Goal: Task Accomplishment & Management: Use online tool/utility

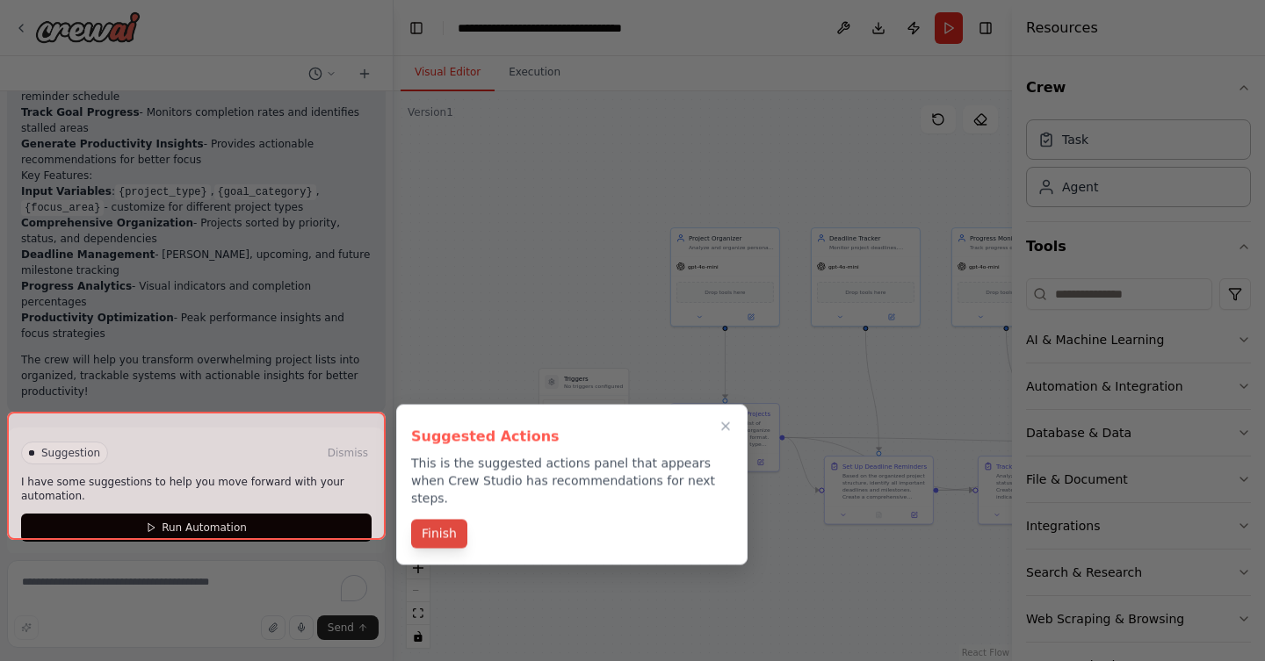
click at [442, 522] on button "Finish" at bounding box center [439, 534] width 56 height 29
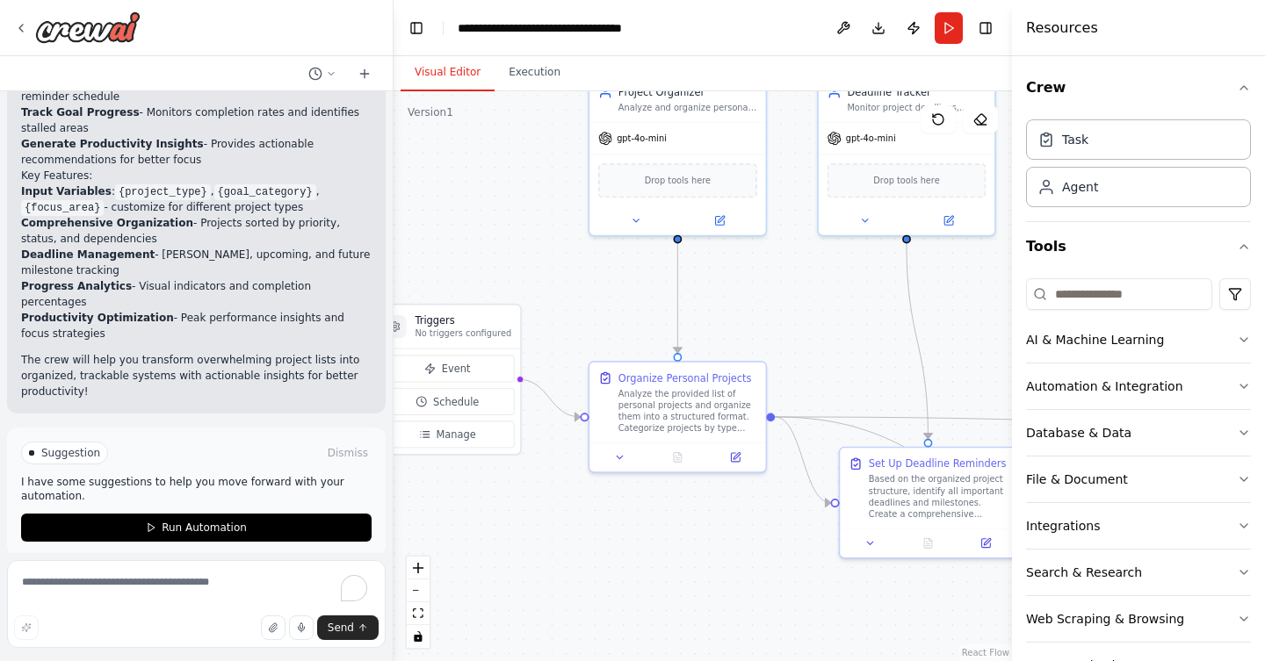
drag, startPoint x: 955, startPoint y: 292, endPoint x: 794, endPoint y: 379, distance: 182.7
click at [794, 379] on div ".deletable-edge-delete-btn { width: 20px; height: 20px; border: 0px solid #ffff…" at bounding box center [702, 376] width 618 height 570
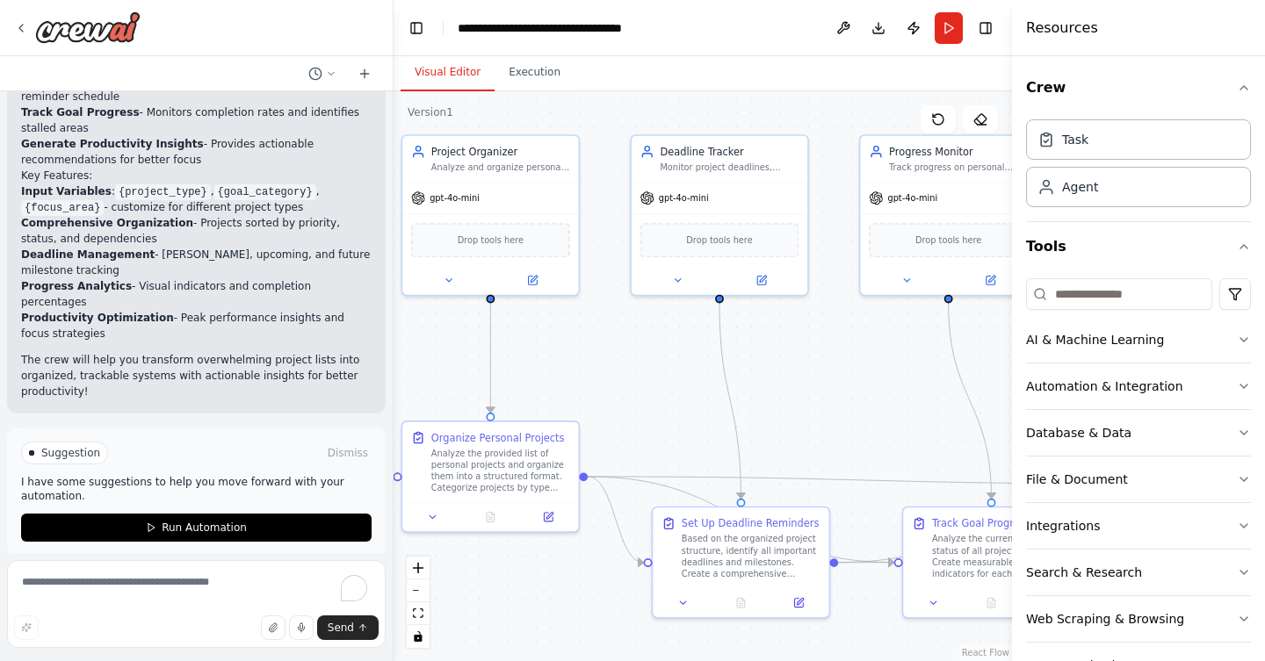
drag, startPoint x: 884, startPoint y: 346, endPoint x: 712, endPoint y: 371, distance: 173.9
click at [712, 371] on div ".deletable-edge-delete-btn { width: 20px; height: 20px; border: 0px solid #ffff…" at bounding box center [702, 376] width 618 height 570
click at [768, 379] on div ".deletable-edge-delete-btn { width: 20px; height: 20px; border: 0px solid #ffff…" at bounding box center [702, 376] width 618 height 570
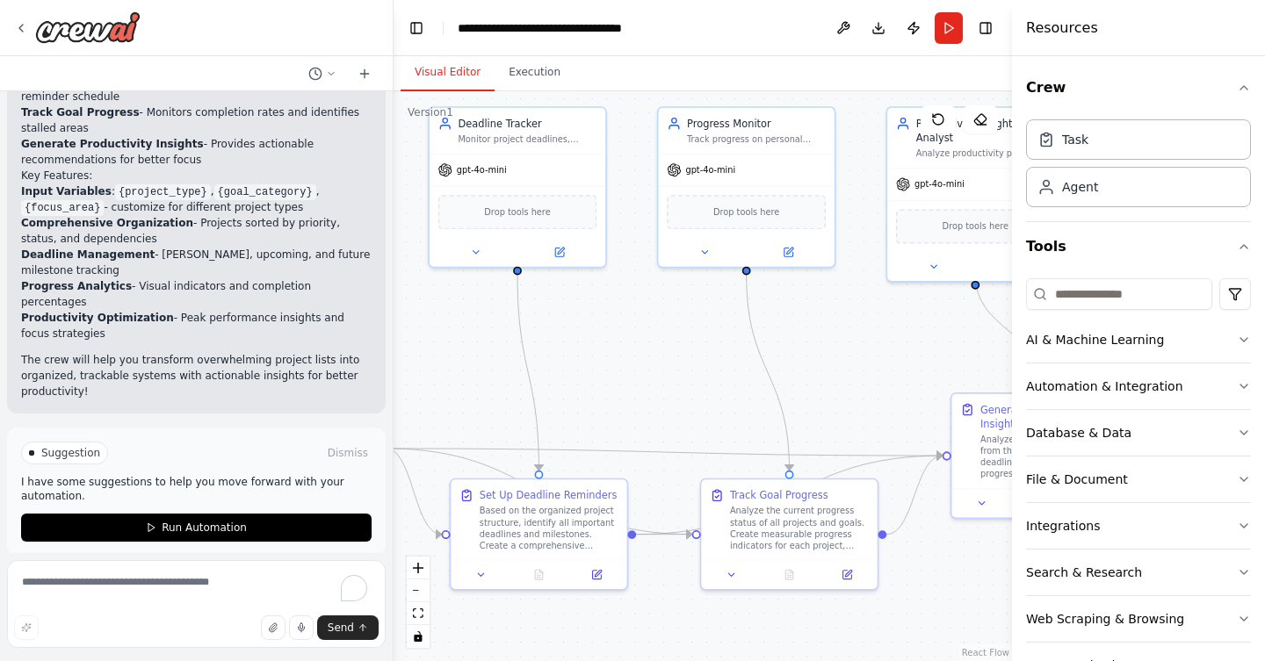
drag, startPoint x: 787, startPoint y: 386, endPoint x: 585, endPoint y: 357, distance: 203.9
click at [585, 357] on div ".deletable-edge-delete-btn { width: 20px; height: 20px; border: 0px solid #ffff…" at bounding box center [702, 376] width 618 height 570
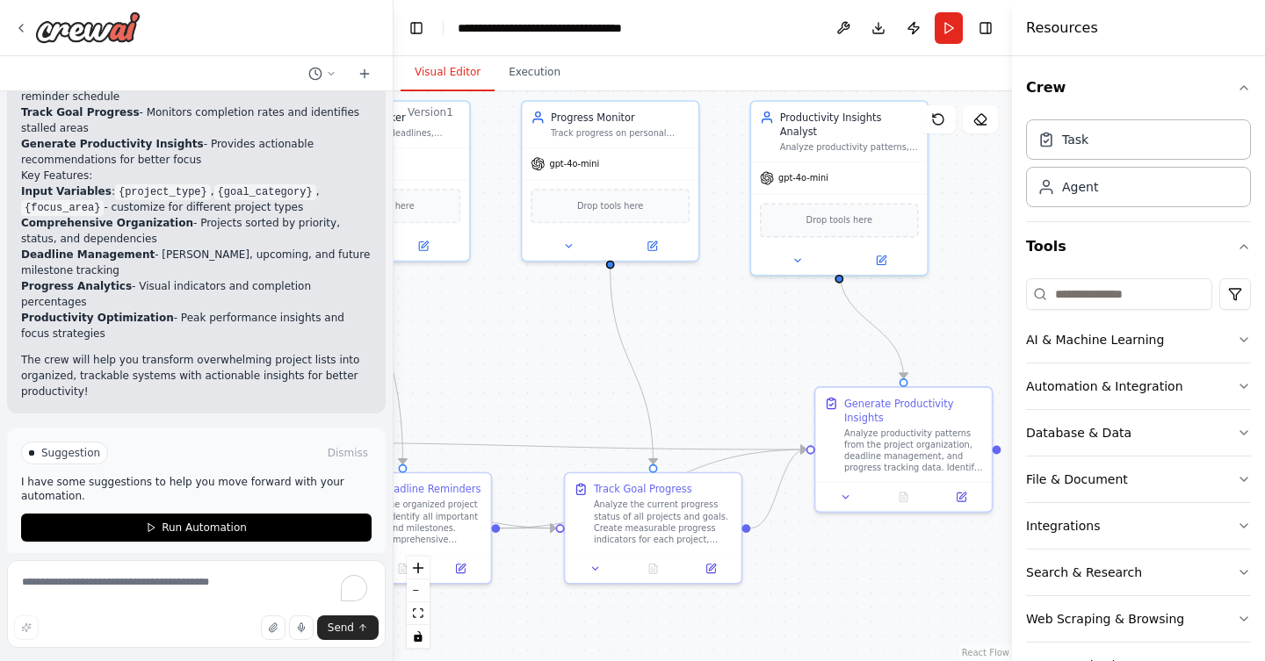
drag, startPoint x: 838, startPoint y: 323, endPoint x: 702, endPoint y: 317, distance: 136.3
click at [702, 317] on div ".deletable-edge-delete-btn { width: 20px; height: 20px; border: 0px solid #ffff…" at bounding box center [702, 376] width 618 height 570
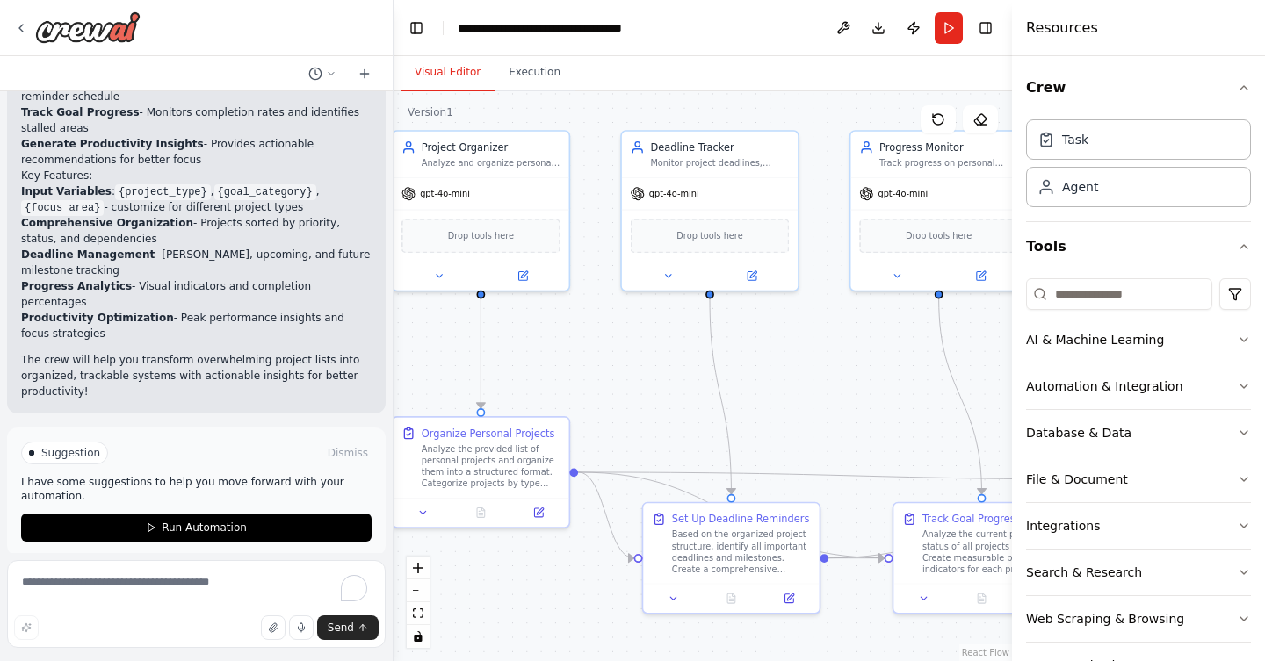
drag, startPoint x: 588, startPoint y: 364, endPoint x: 916, endPoint y: 394, distance: 329.8
click at [916, 394] on div ".deletable-edge-delete-btn { width: 20px; height: 20px; border: 0px solid #ffff…" at bounding box center [702, 376] width 618 height 570
click at [17, 21] on icon at bounding box center [21, 28] width 14 height 14
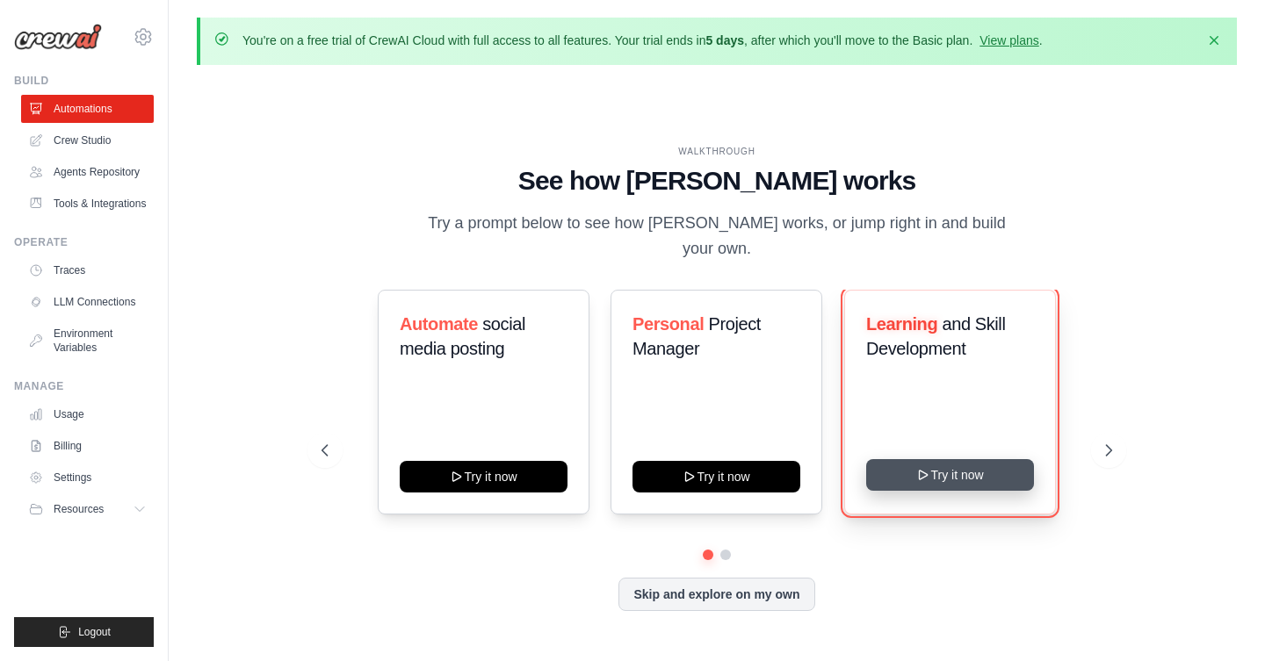
click at [984, 481] on button "Try it now" at bounding box center [950, 475] width 168 height 32
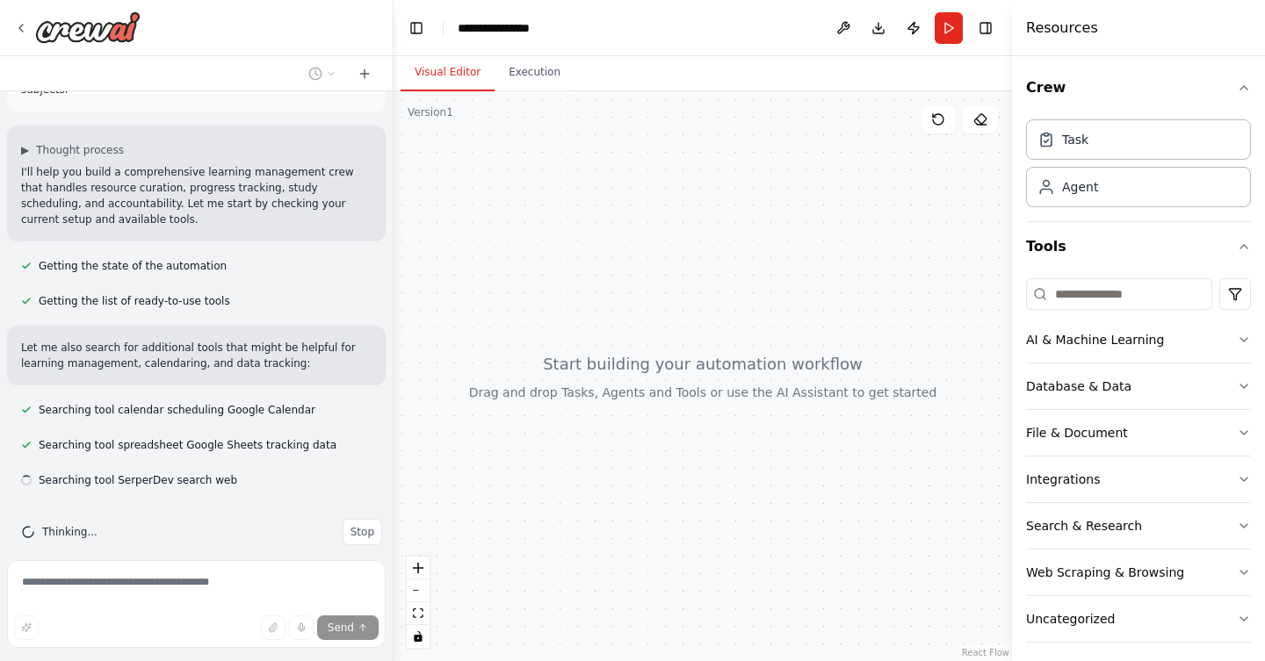
scroll to position [89, 0]
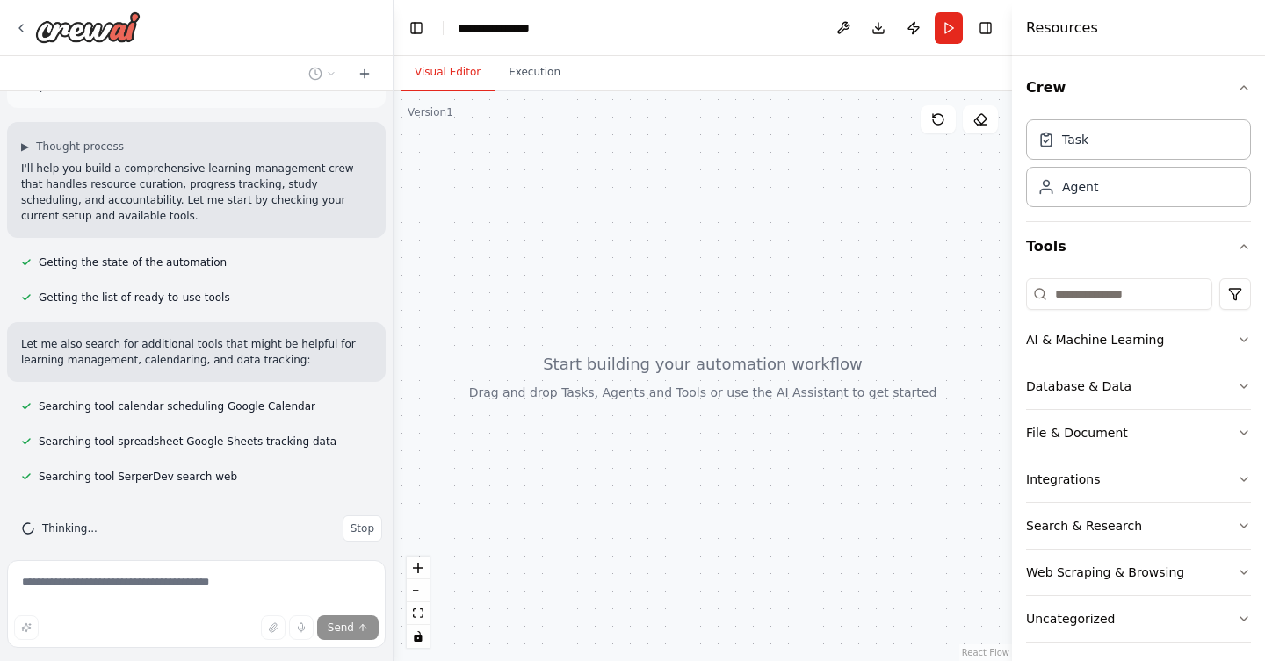
click at [1239, 486] on icon "button" at bounding box center [1244, 479] width 14 height 14
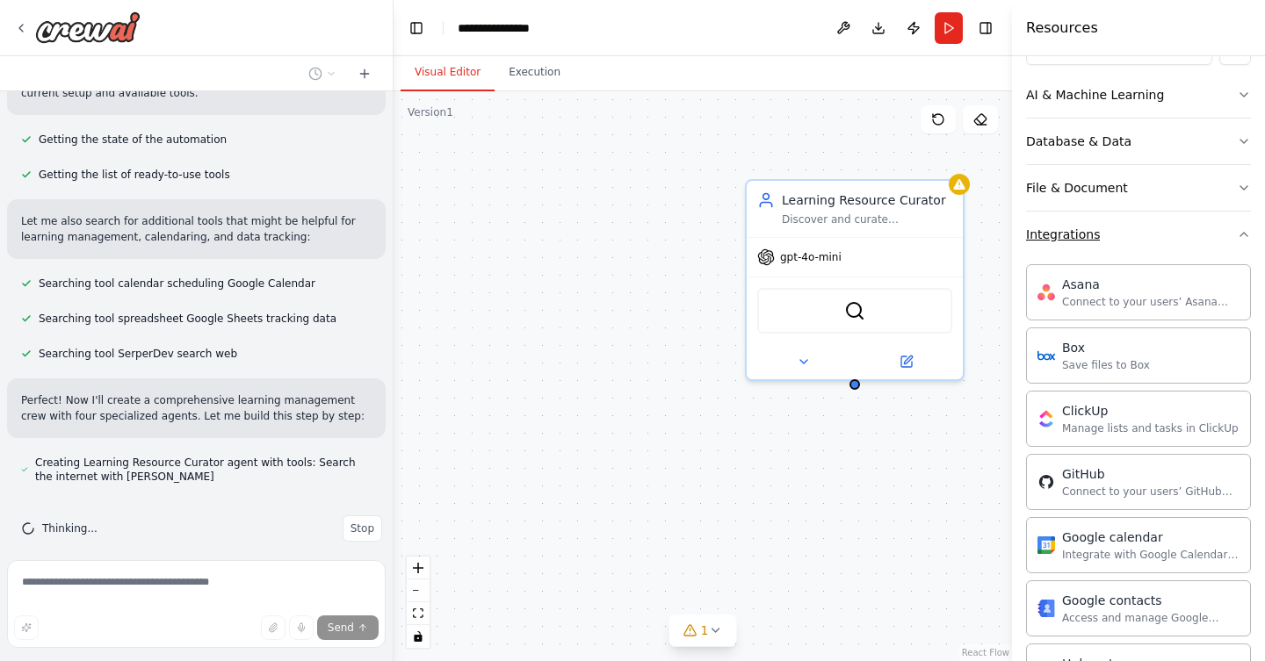
scroll to position [0, 0]
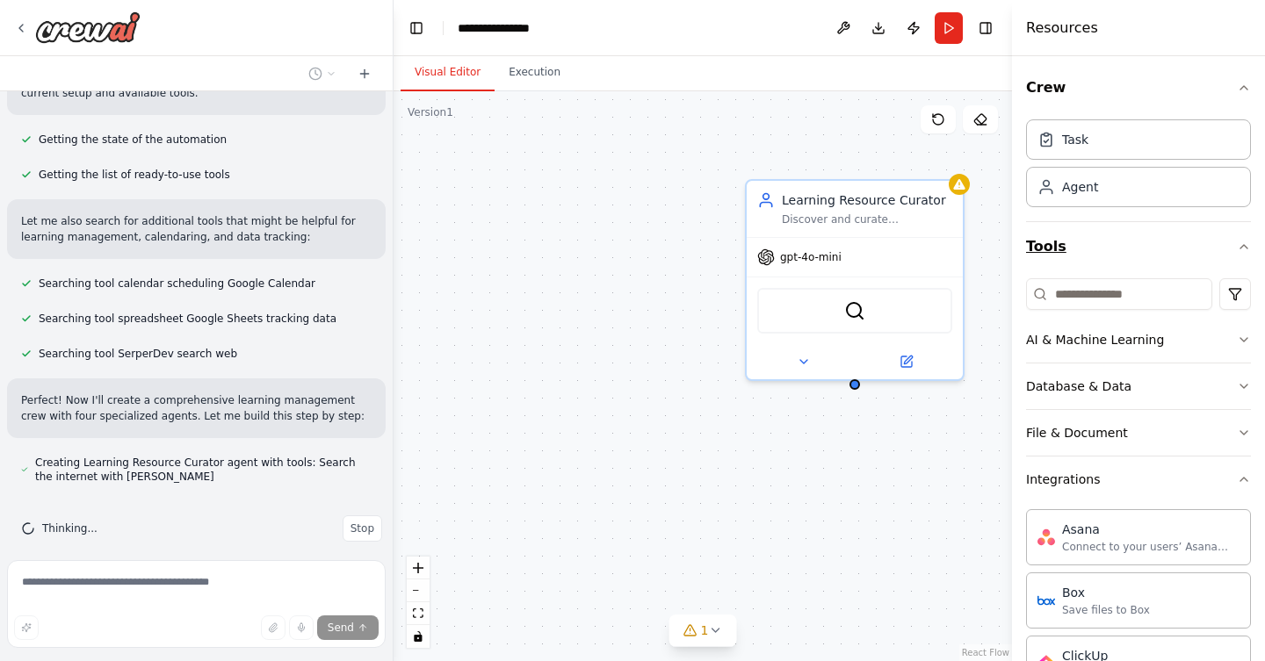
click at [1244, 253] on icon "button" at bounding box center [1244, 247] width 14 height 14
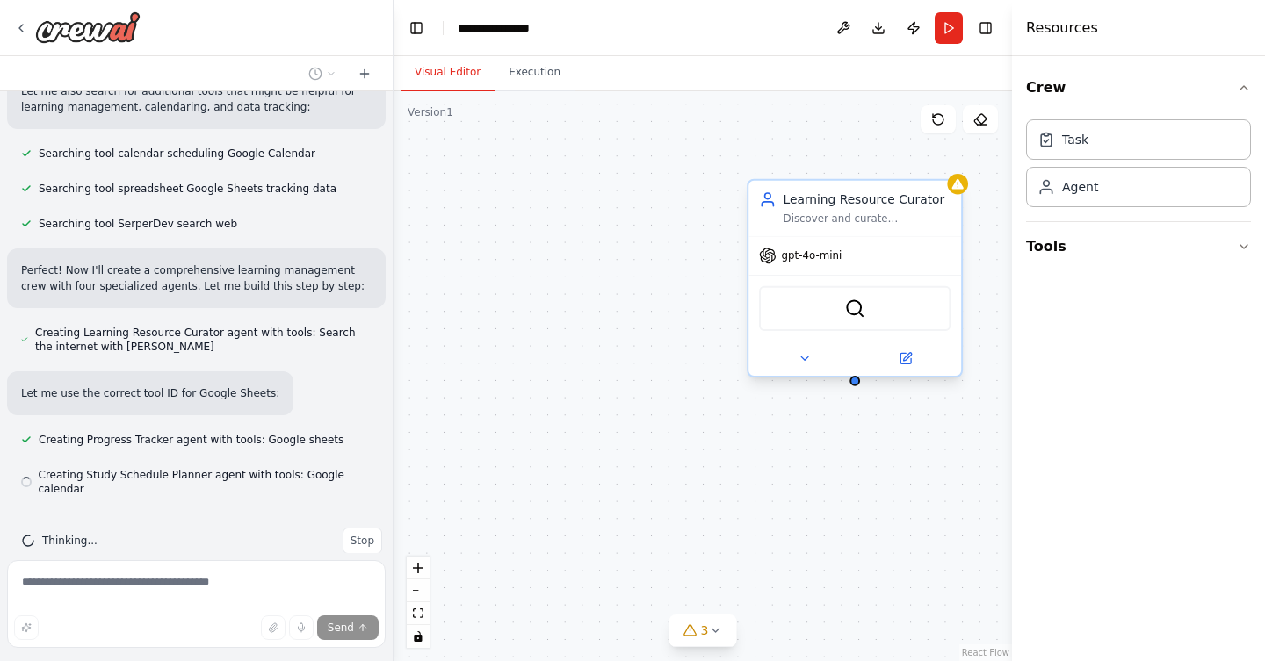
scroll to position [354, 0]
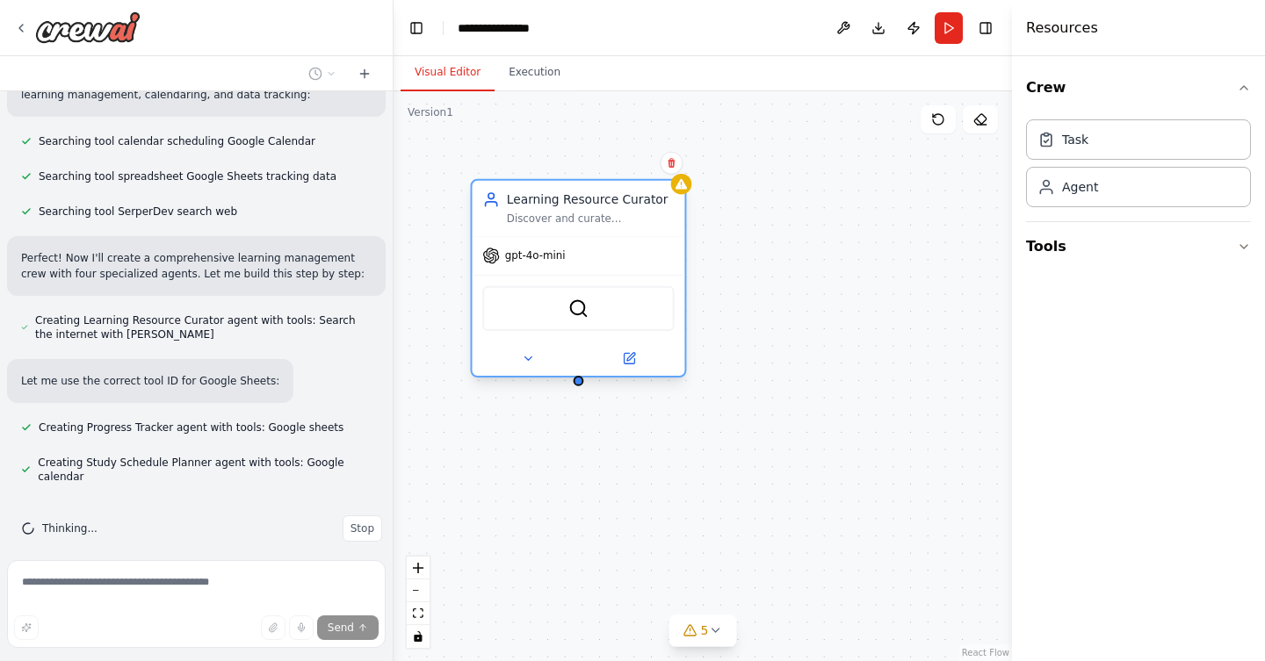
drag, startPoint x: 944, startPoint y: 246, endPoint x: 663, endPoint y: 238, distance: 281.1
click at [663, 238] on div "gpt-4o-mini" at bounding box center [578, 256] width 213 height 38
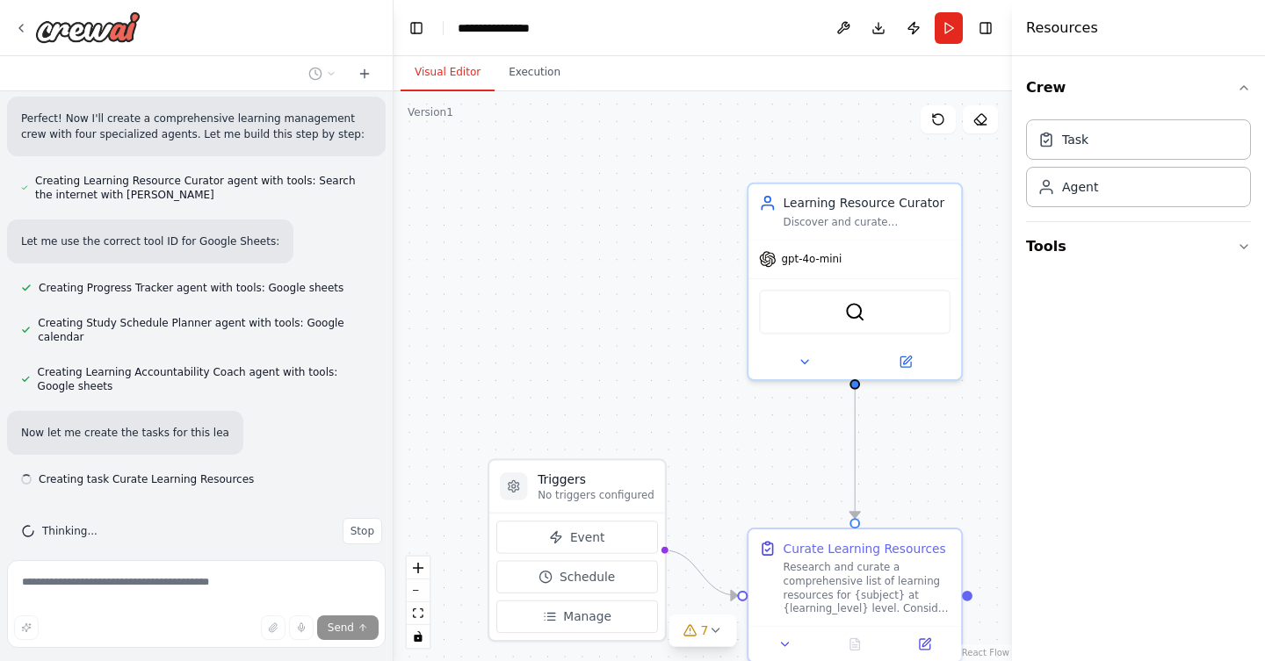
scroll to position [496, 0]
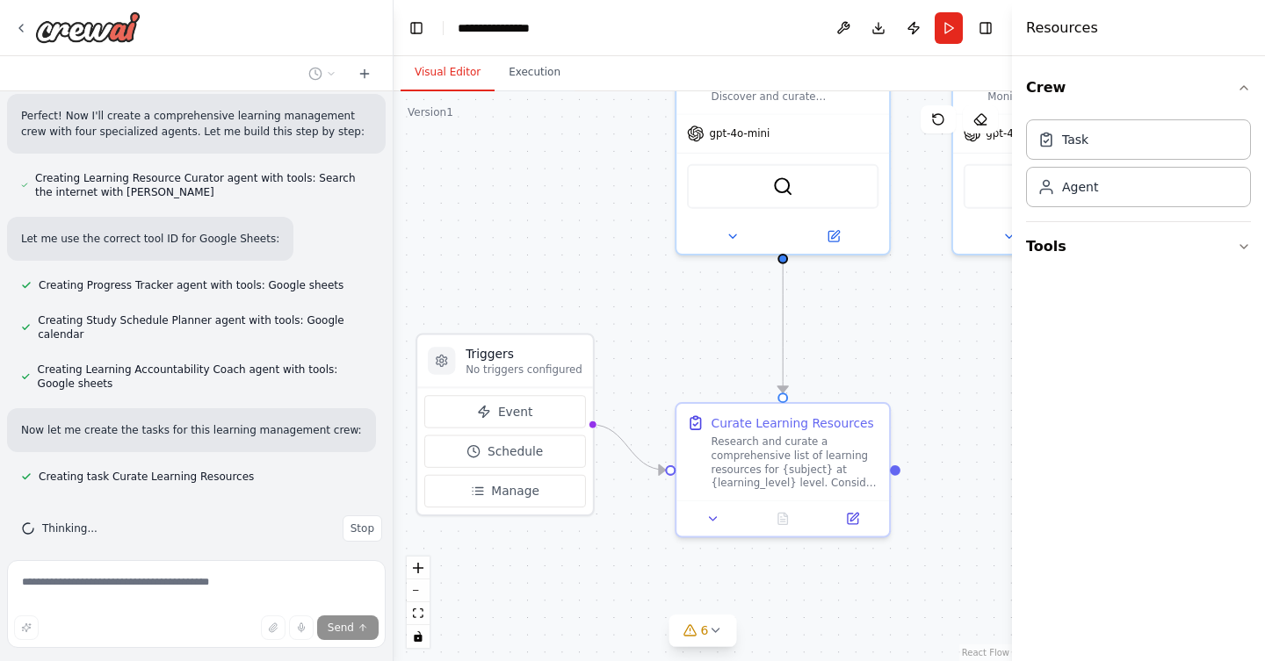
drag, startPoint x: 581, startPoint y: 299, endPoint x: 508, endPoint y: 174, distance: 144.8
click at [508, 174] on div ".deletable-edge-delete-btn { width: 20px; height: 20px; border: 0px solid #ffff…" at bounding box center [702, 376] width 618 height 570
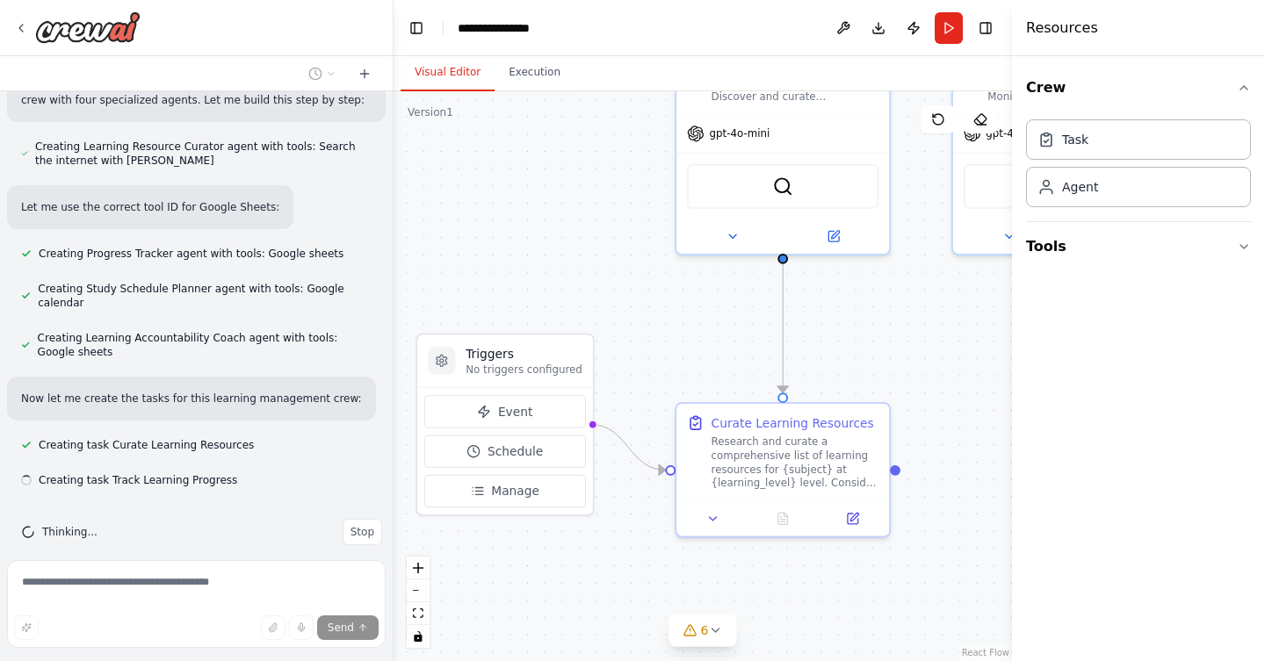
scroll to position [531, 0]
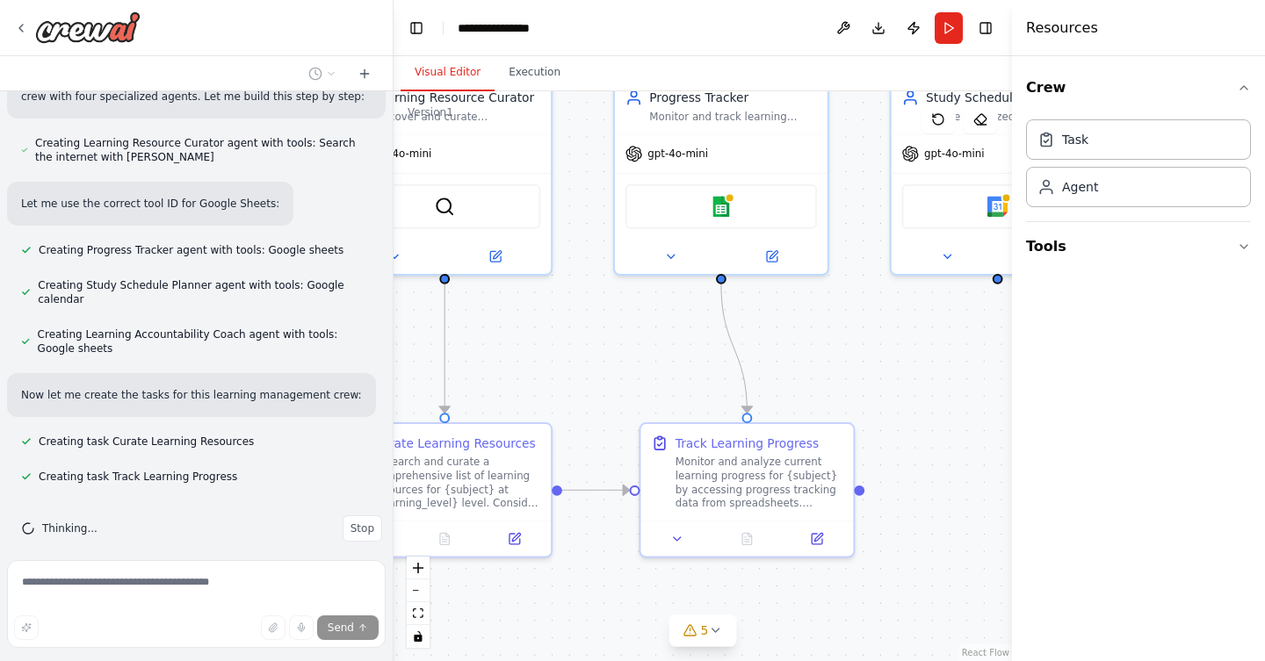
drag, startPoint x: 993, startPoint y: 317, endPoint x: 655, endPoint y: 337, distance: 338.7
click at [655, 337] on div ".deletable-edge-delete-btn { width: 20px; height: 20px; border: 0px solid #ffff…" at bounding box center [702, 376] width 618 height 570
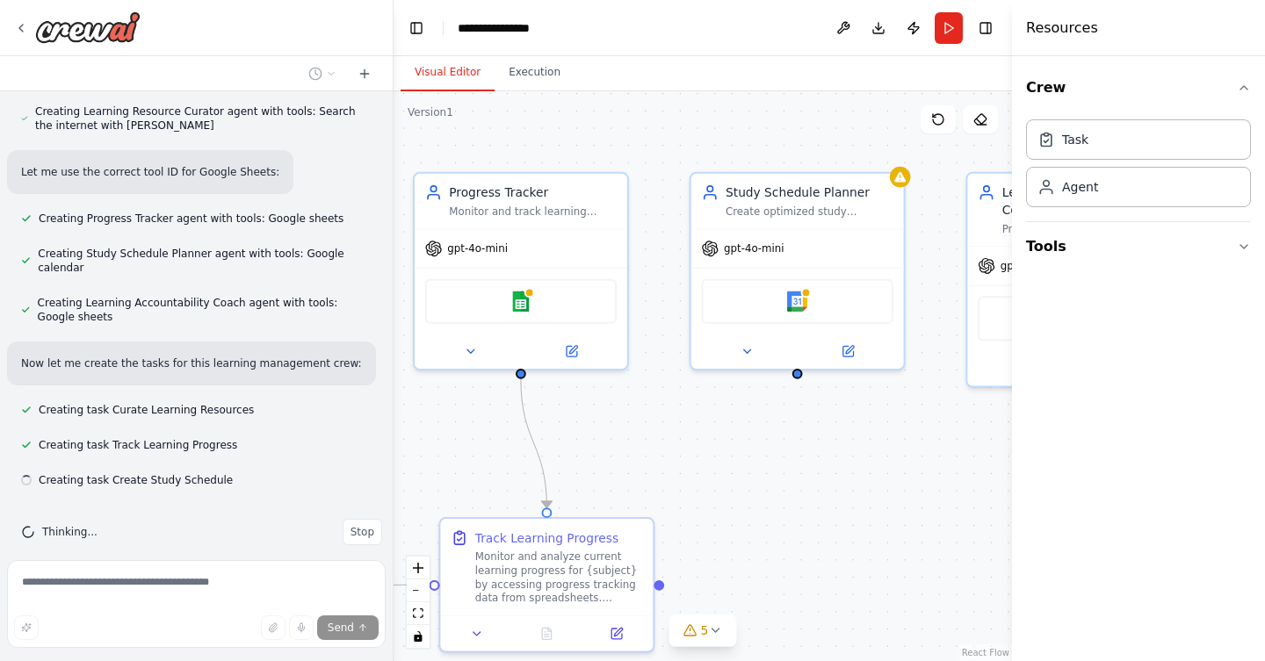
scroll to position [566, 0]
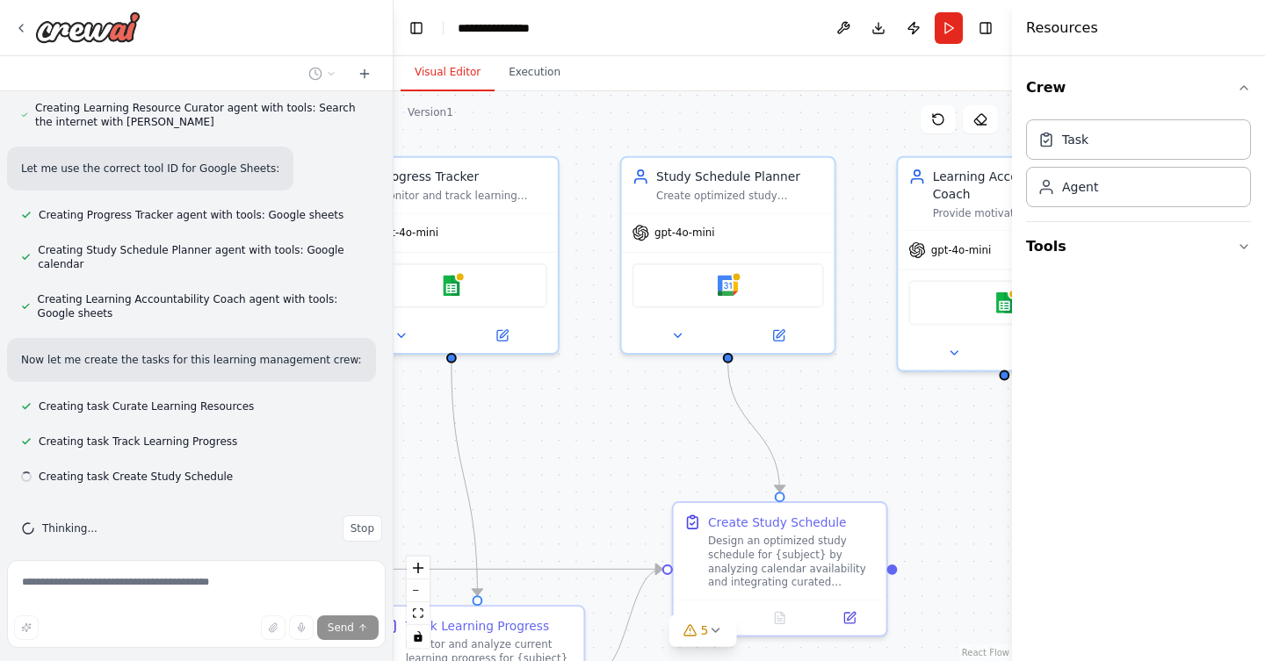
drag, startPoint x: 941, startPoint y: 372, endPoint x: 827, endPoint y: 451, distance: 138.4
click at [673, 451] on div ".deletable-edge-delete-btn { width: 20px; height: 20px; border: 0px solid #ffff…" at bounding box center [702, 376] width 618 height 570
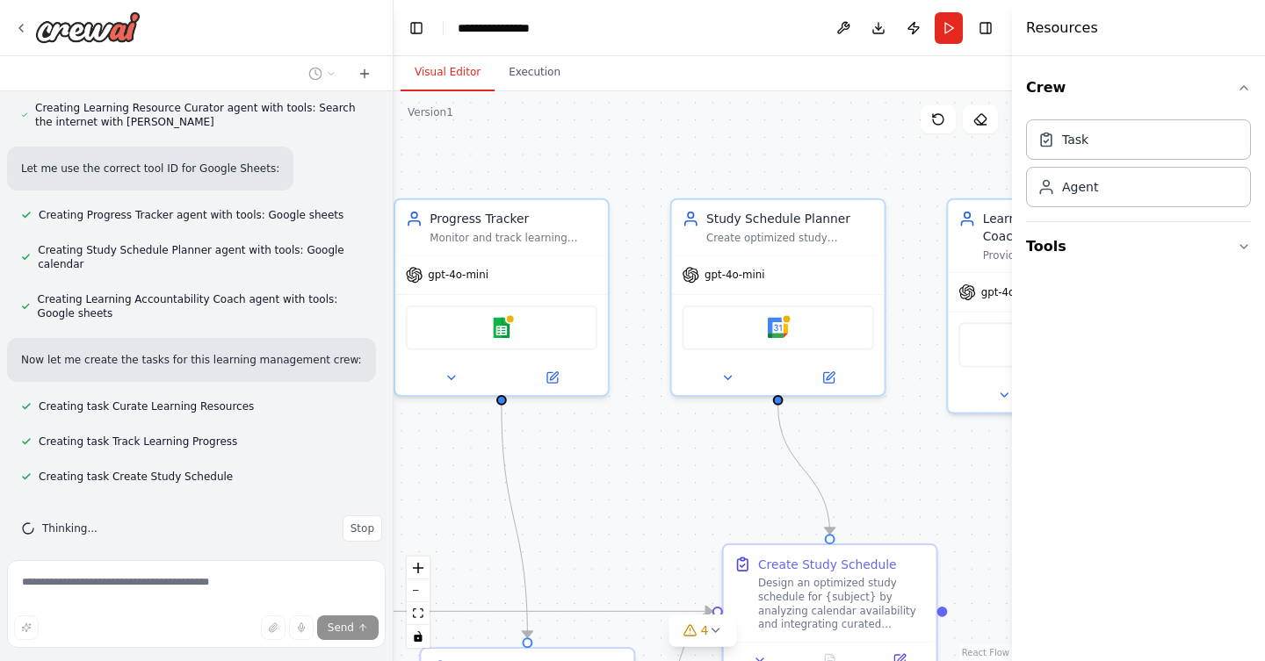
drag, startPoint x: 918, startPoint y: 437, endPoint x: 1060, endPoint y: 464, distance: 144.7
click at [1060, 464] on div "Build a crew that curates personalized learning resources, tracks your progress…" at bounding box center [632, 330] width 1265 height 661
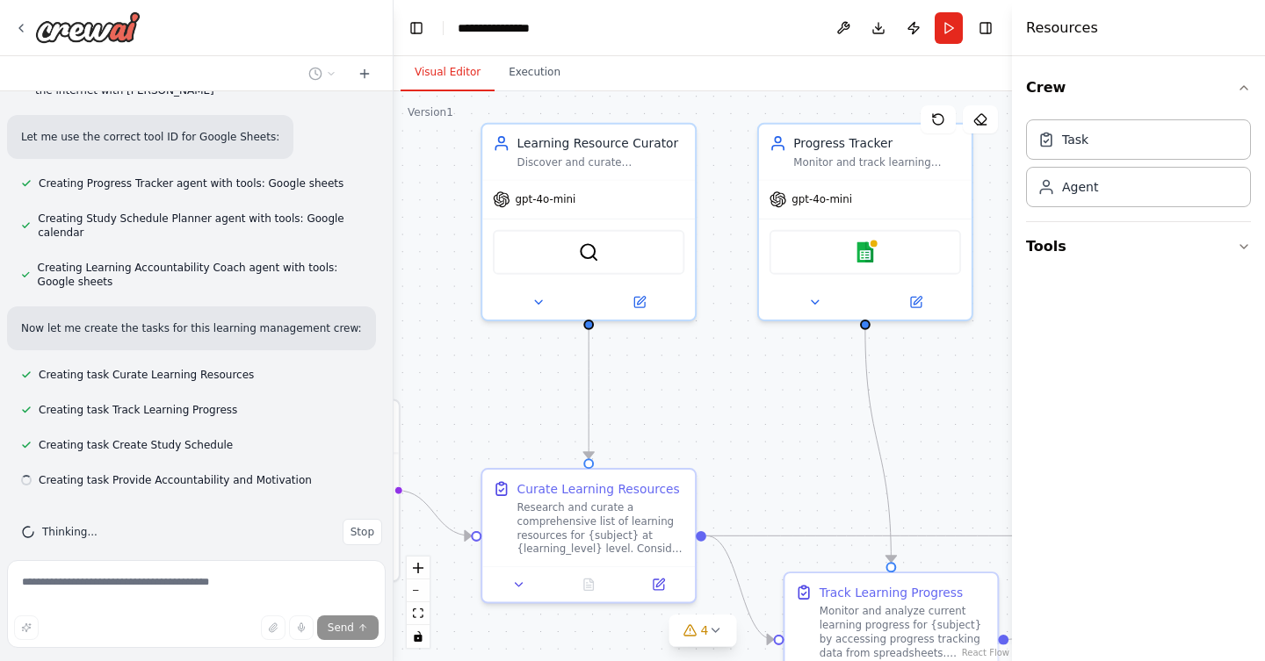
drag, startPoint x: 748, startPoint y: 487, endPoint x: 1019, endPoint y: 428, distance: 277.0
click at [1019, 428] on div "Build a crew that curates personalized learning resources, tracks your progress…" at bounding box center [632, 330] width 1265 height 661
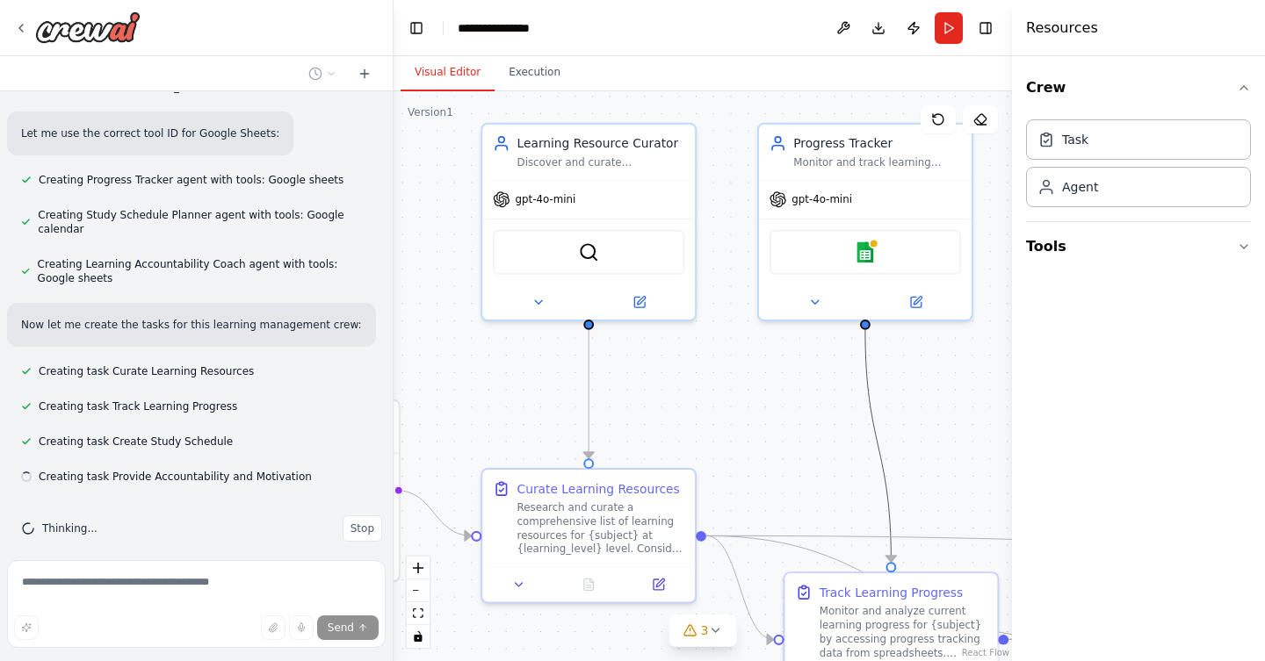
click at [866, 422] on icon "Edge from d0322932-0516-4023-85a9-5525e5447648 to 4ec27144-ef61-4ab1-9863-4976e…" at bounding box center [878, 446] width 26 height 233
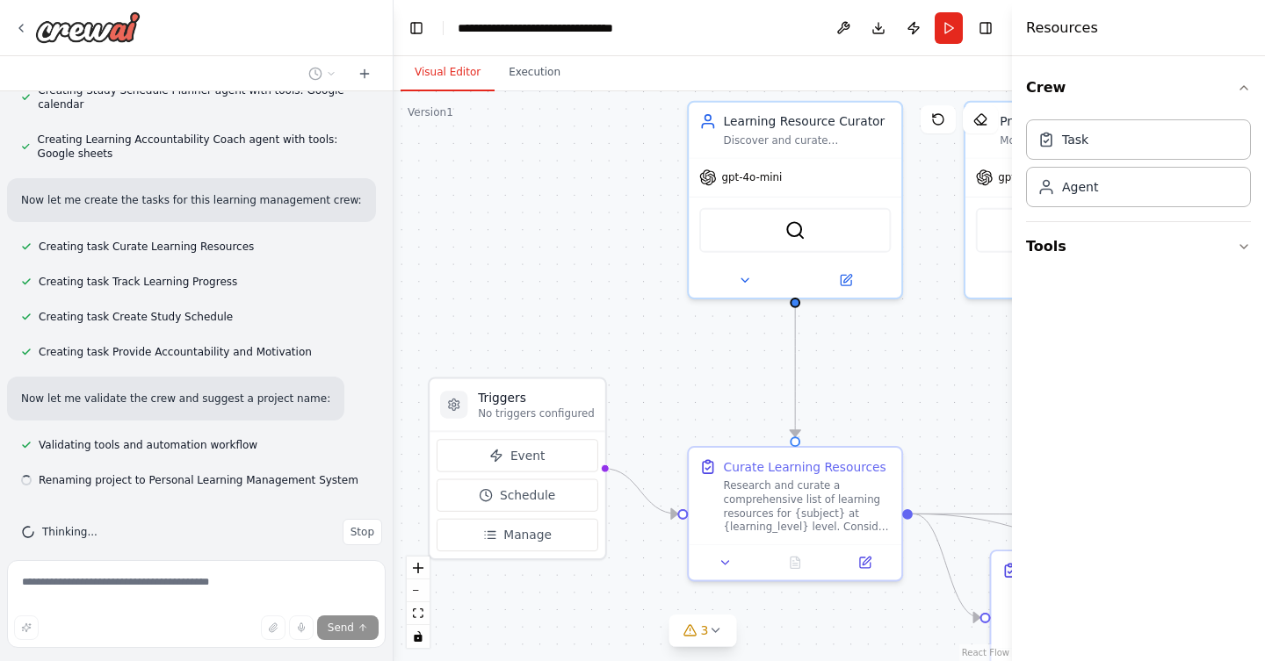
scroll to position [730, 0]
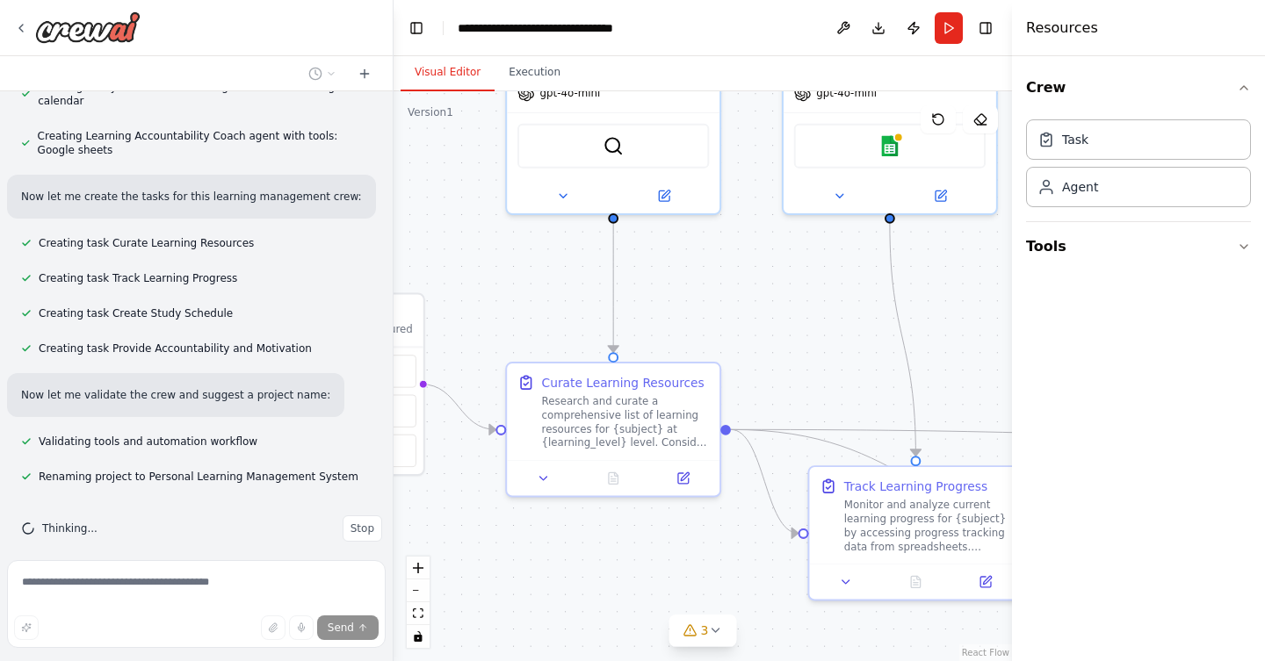
drag, startPoint x: 762, startPoint y: 415, endPoint x: 787, endPoint y: 308, distance: 109.1
click at [787, 308] on div ".deletable-edge-delete-btn { width: 20px; height: 20px; border: 0px solid #ffff…" at bounding box center [702, 376] width 618 height 570
click at [664, 401] on div "Research and curate a comprehensive list of learning resources for {subject} at…" at bounding box center [626, 419] width 168 height 55
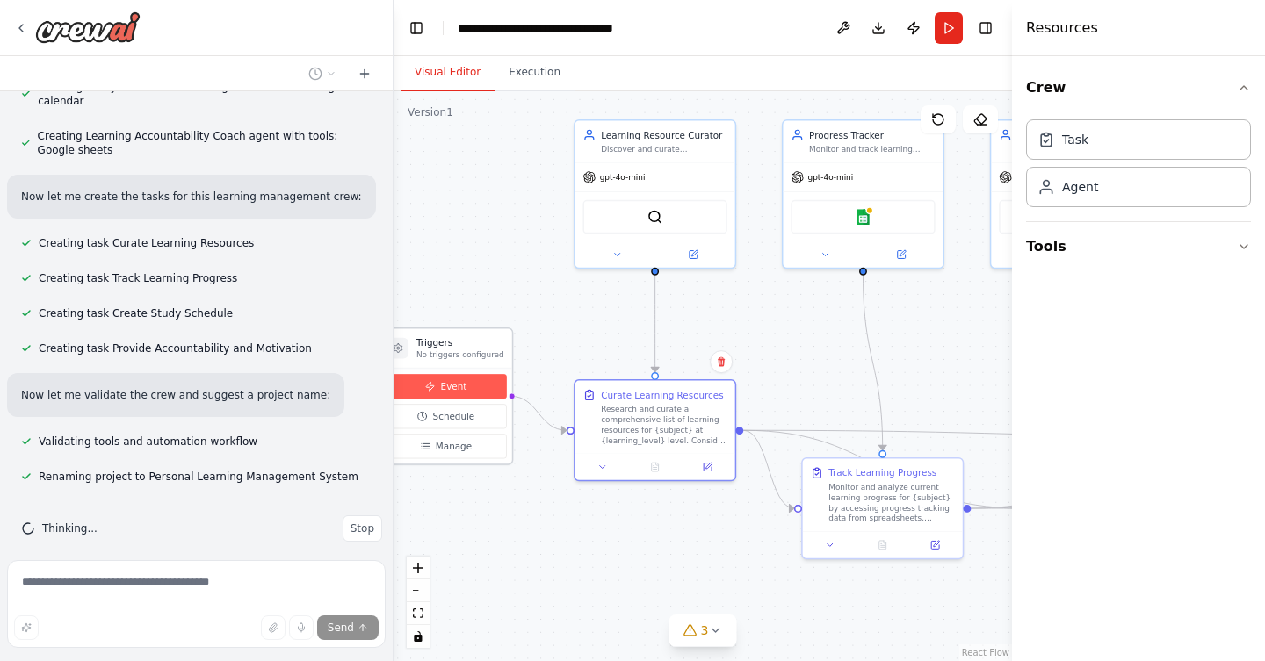
click at [463, 386] on button "Event" at bounding box center [445, 386] width 121 height 25
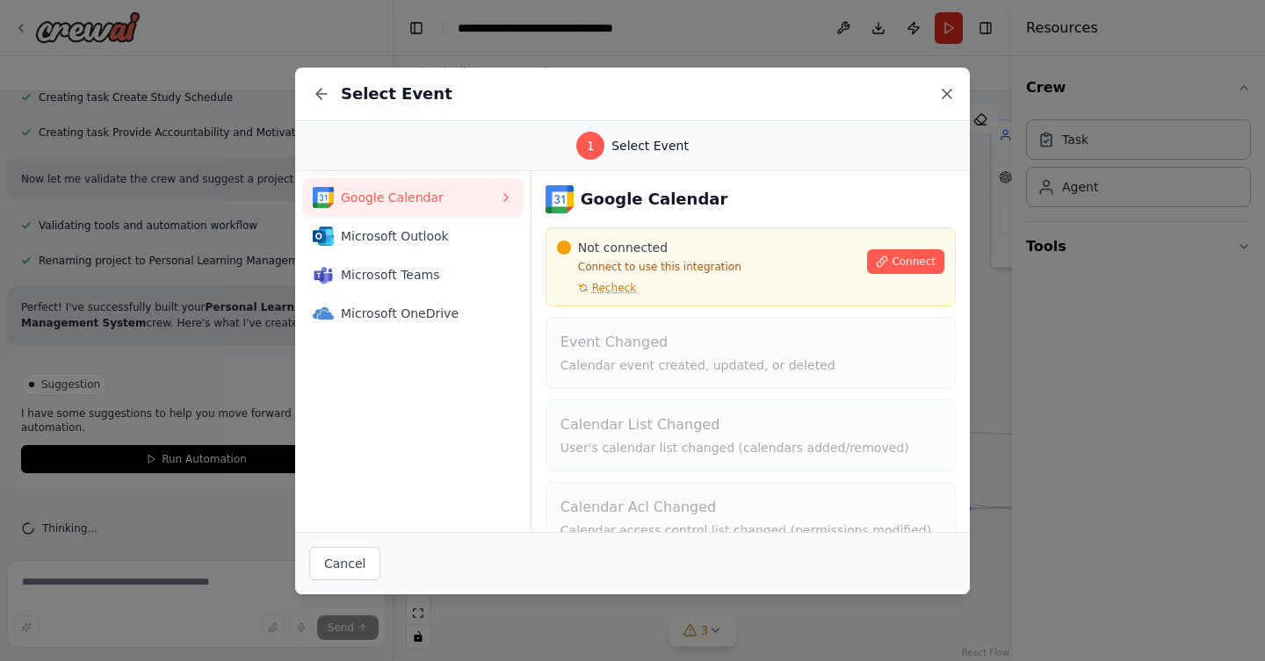
click at [945, 86] on icon at bounding box center [947, 94] width 18 height 18
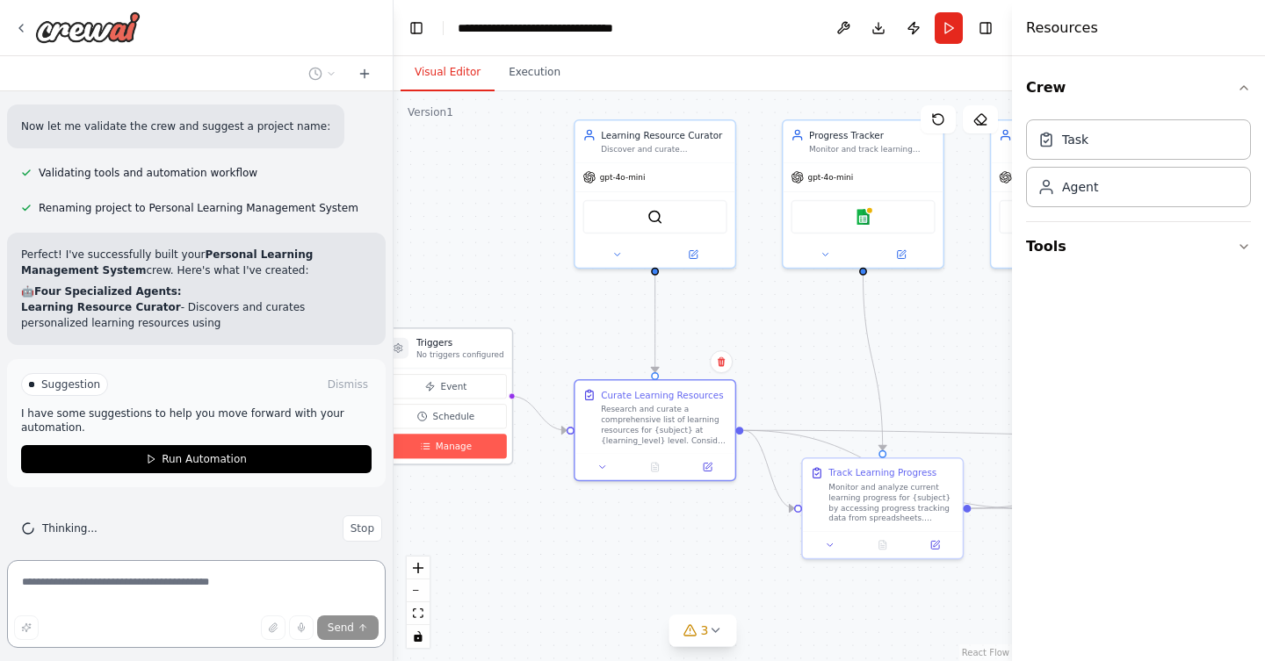
click at [452, 445] on span "Manage" at bounding box center [454, 446] width 36 height 13
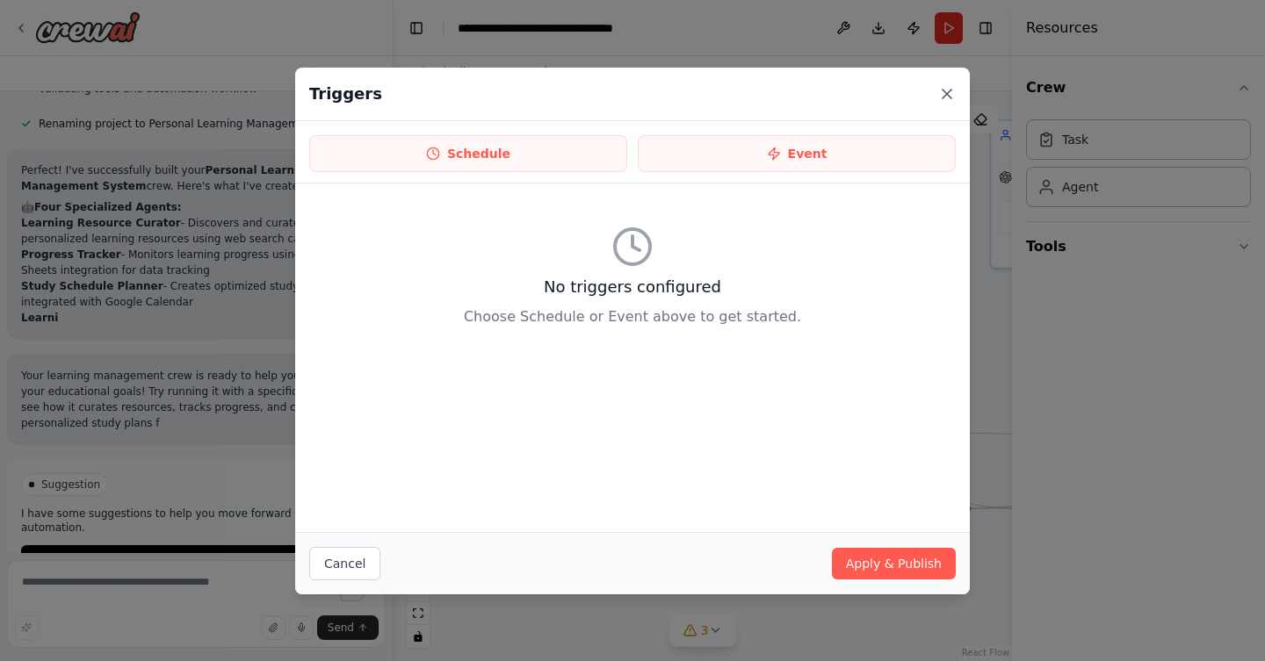
click at [948, 90] on icon at bounding box center [946, 94] width 9 height 9
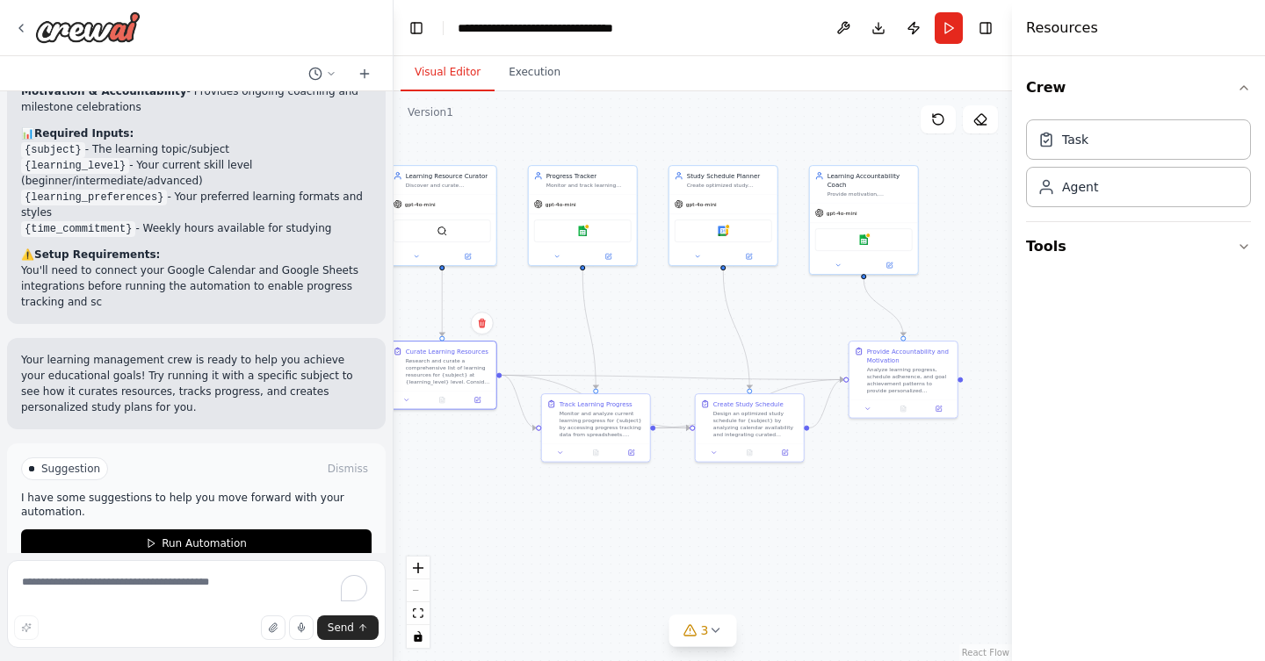
scroll to position [1610, 0]
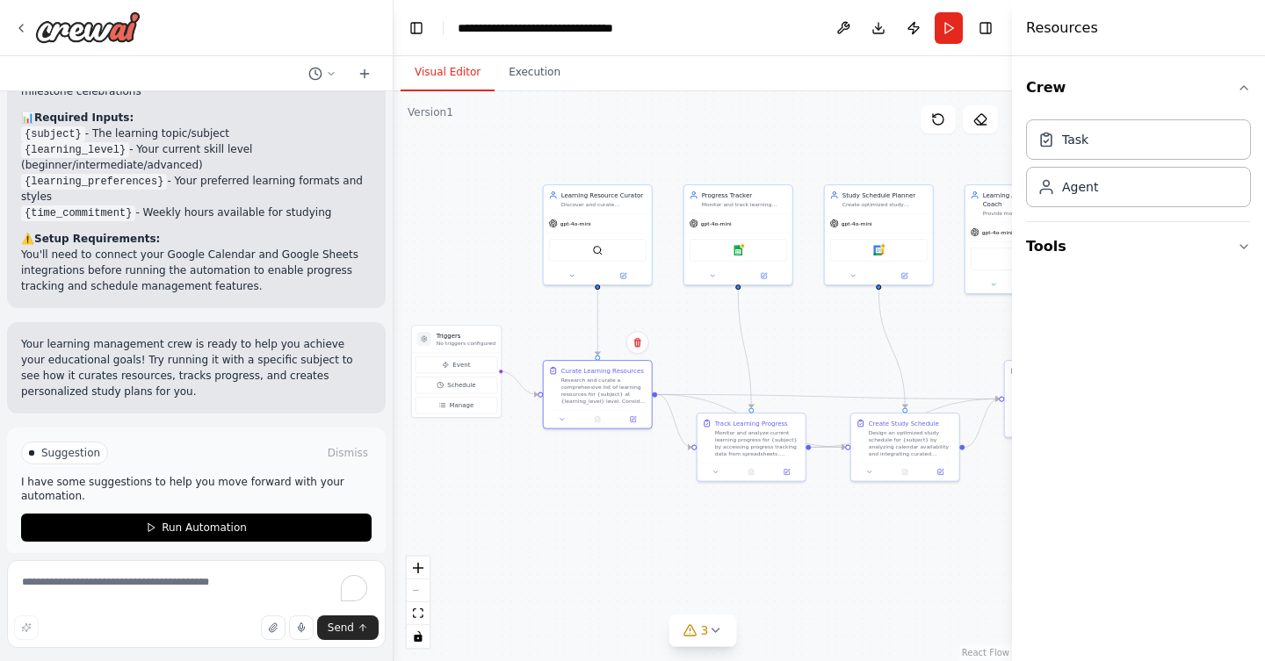
drag, startPoint x: 957, startPoint y: 360, endPoint x: 844, endPoint y: 343, distance: 114.5
click at [844, 343] on div ".deletable-edge-delete-btn { width: 20px; height: 20px; border: 0px solid #ffff…" at bounding box center [702, 376] width 618 height 570
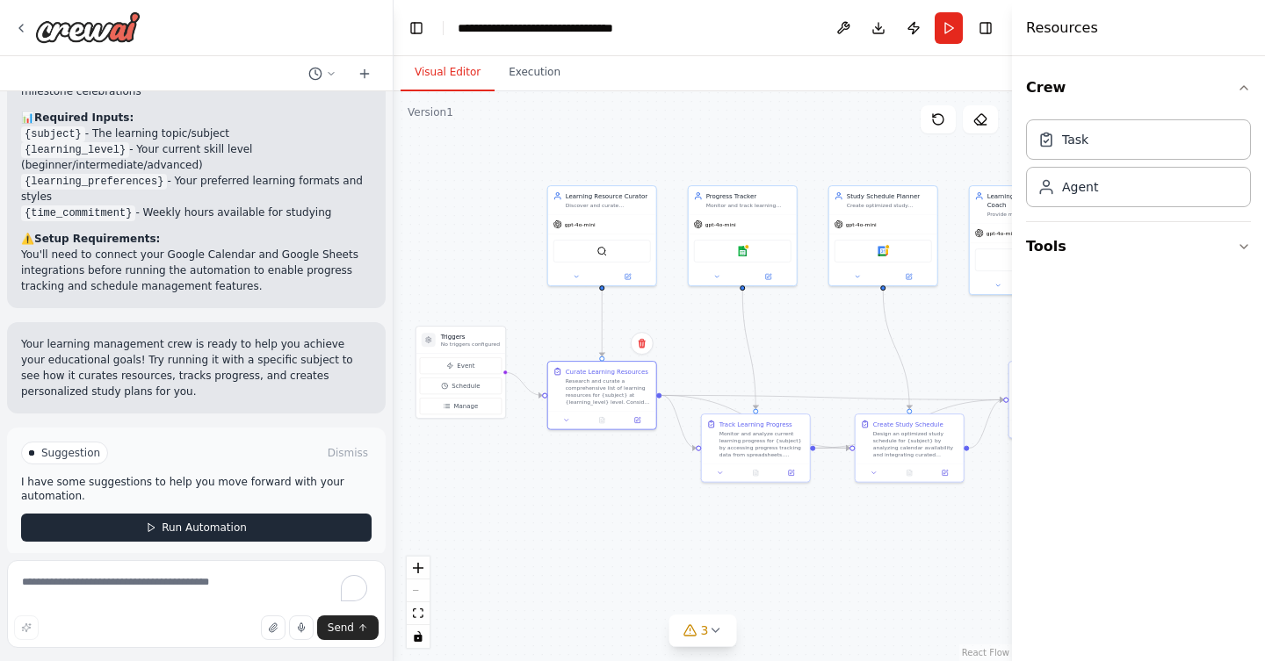
click at [213, 521] on span "Run Automation" at bounding box center [204, 528] width 85 height 14
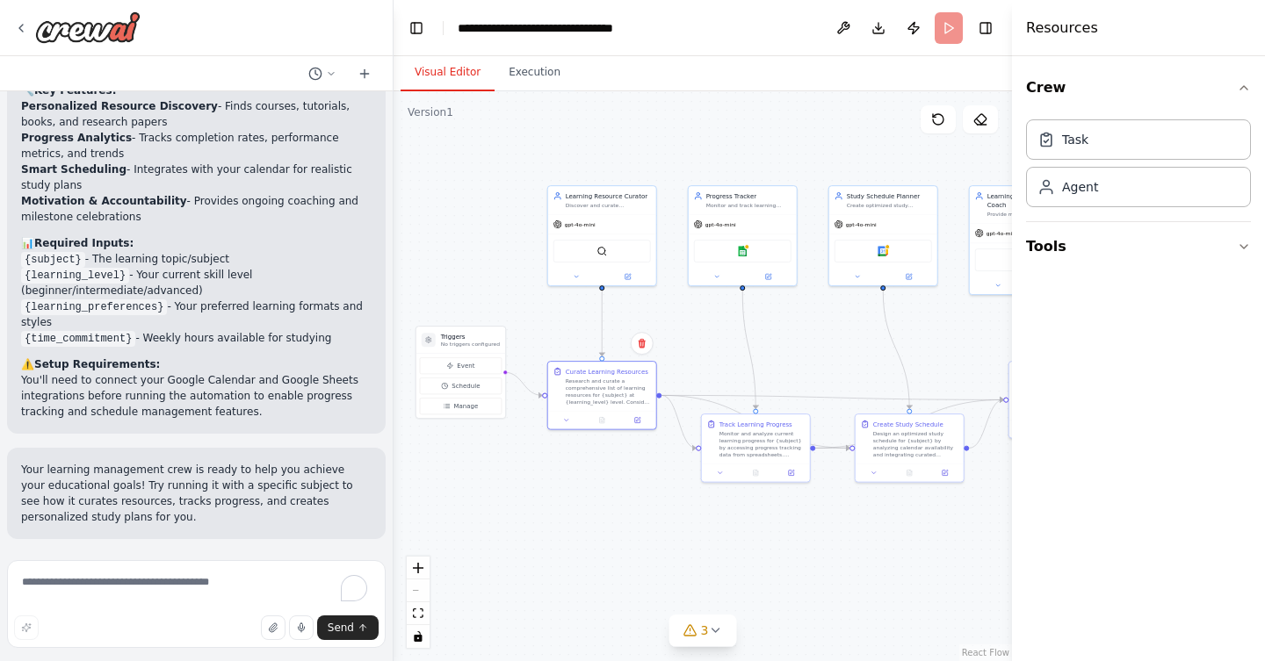
scroll to position [1468, 0]
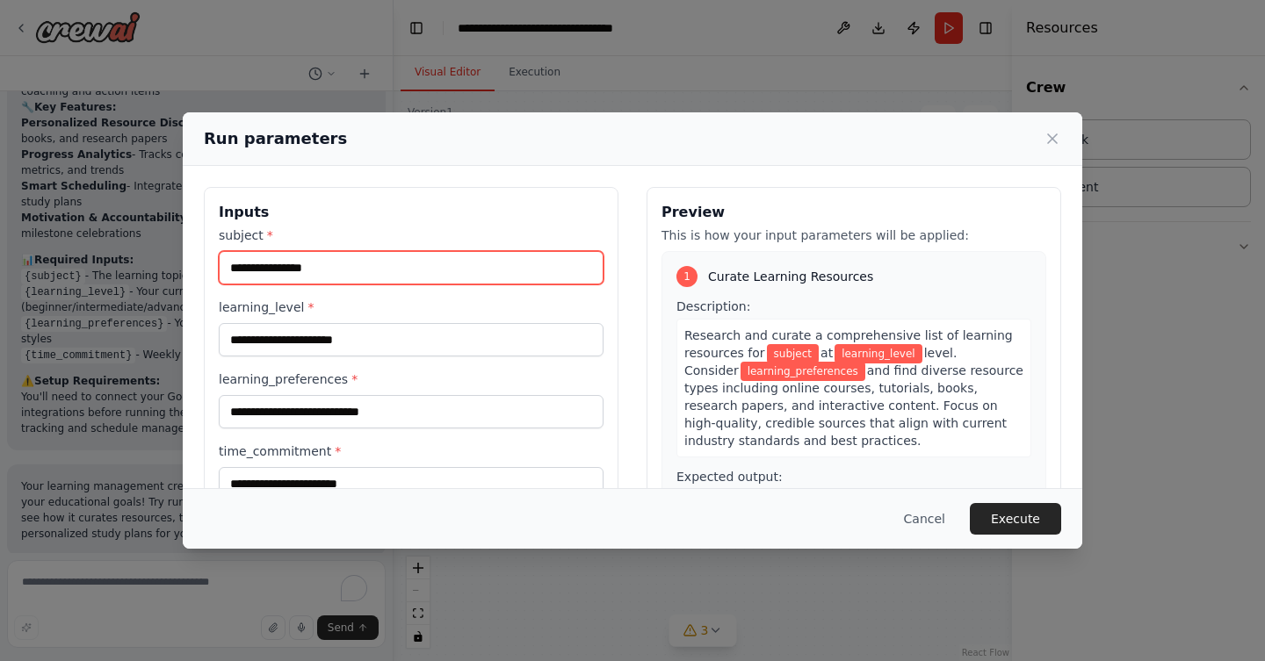
click at [360, 264] on input "subject *" at bounding box center [411, 267] width 385 height 33
type input "**********"
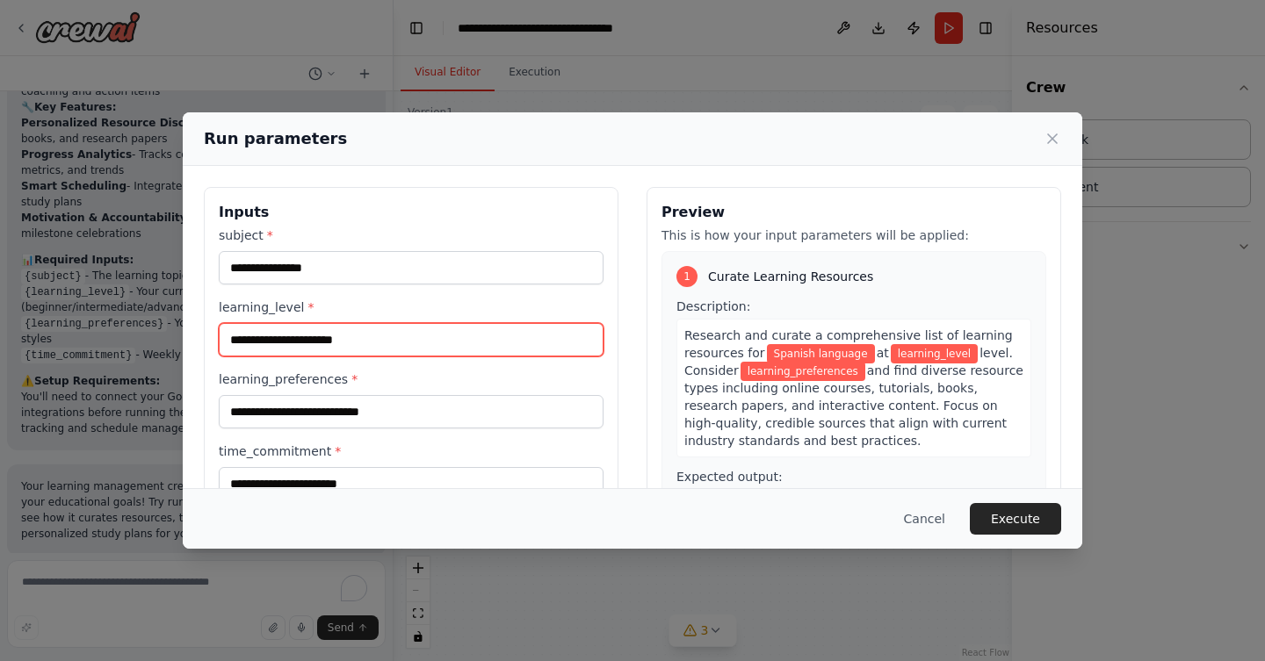
click at [327, 343] on input "learning_level *" at bounding box center [411, 339] width 385 height 33
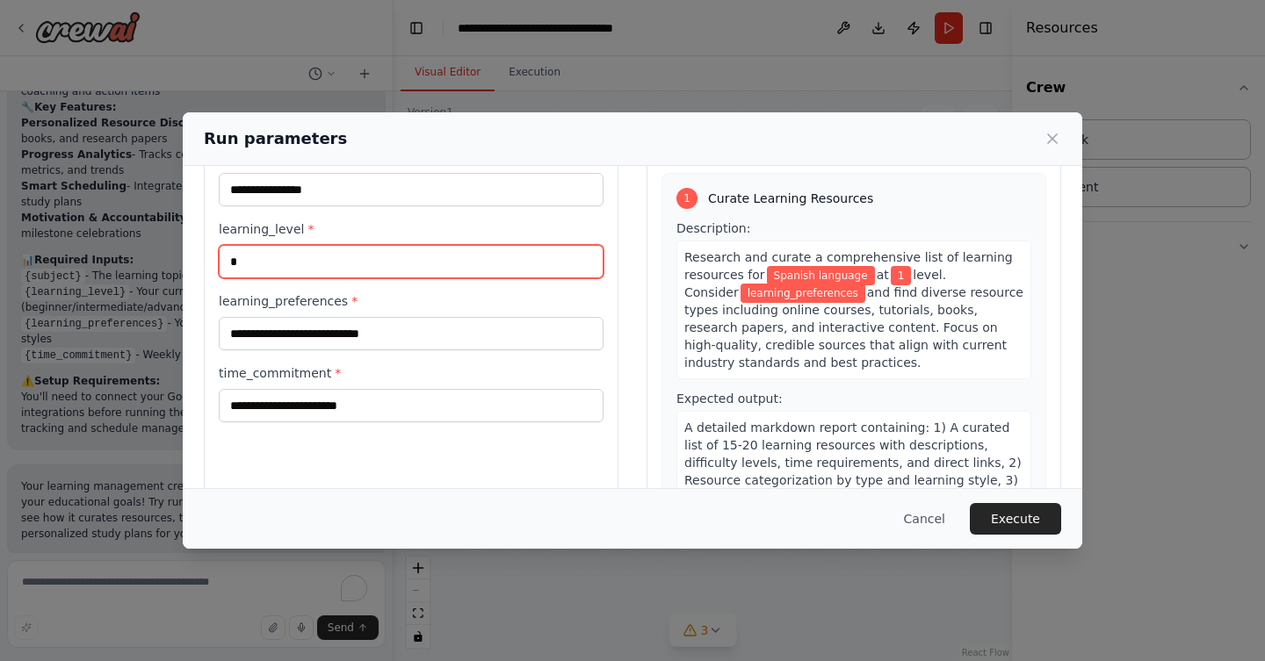
scroll to position [83, 0]
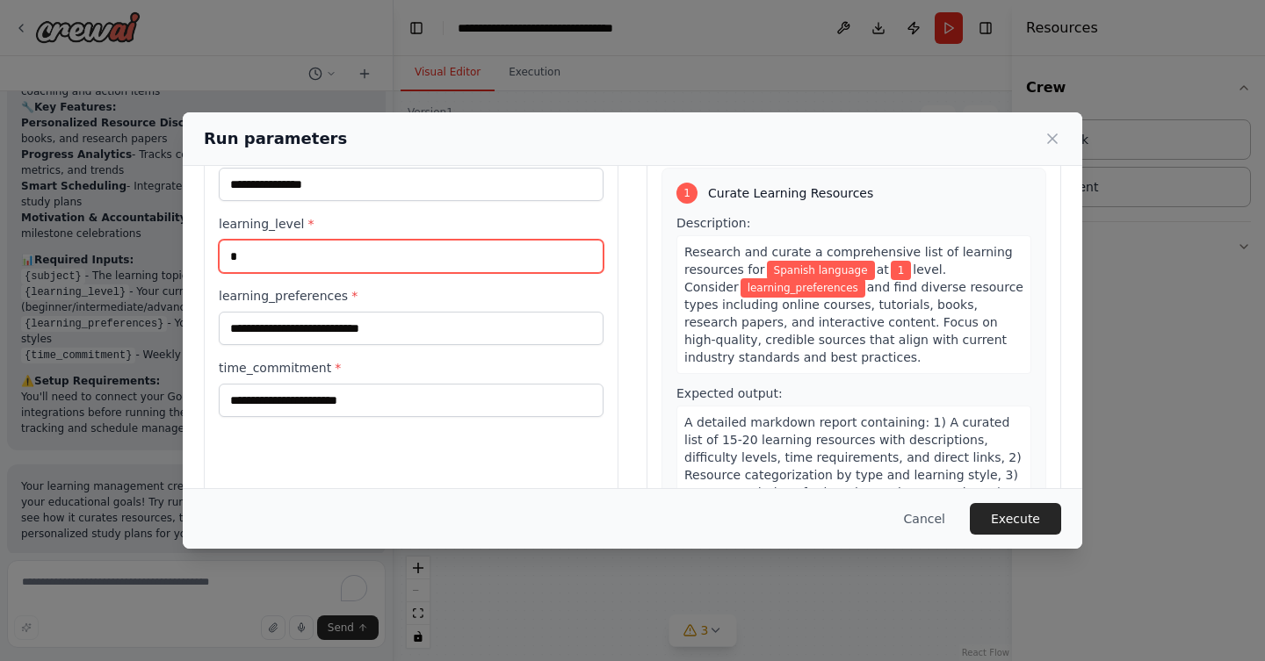
type input "*"
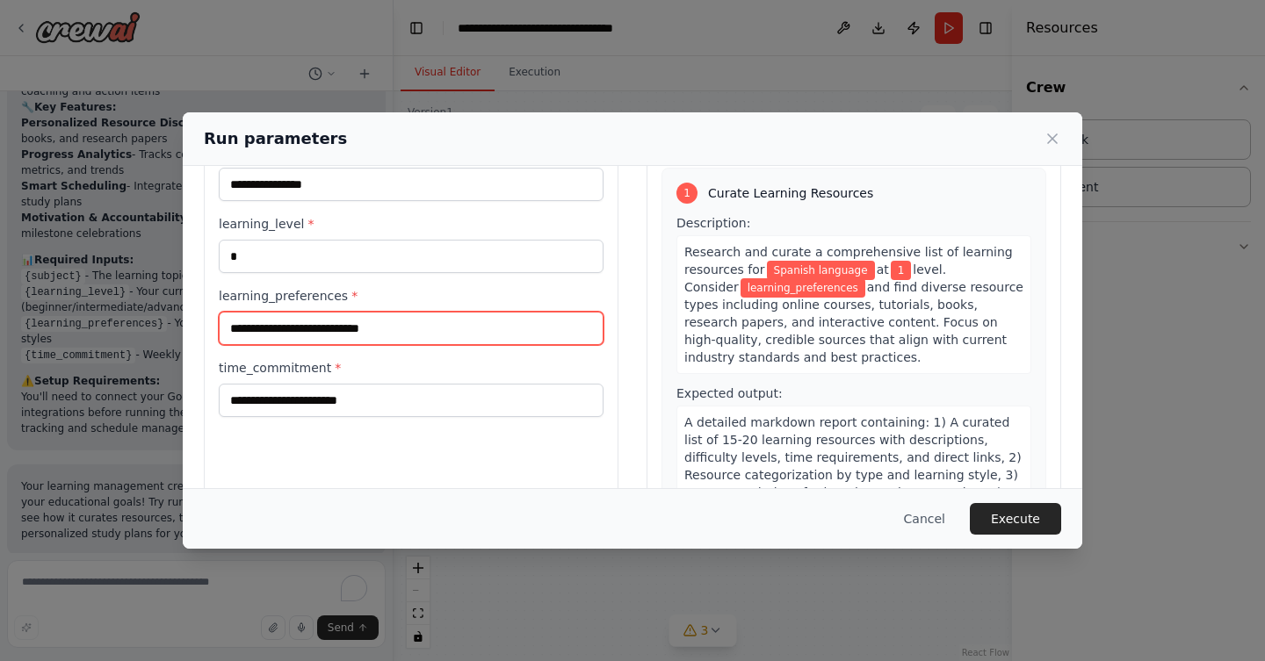
click at [397, 320] on input "learning_preferences *" at bounding box center [411, 328] width 385 height 33
type input "*"
type input "**********"
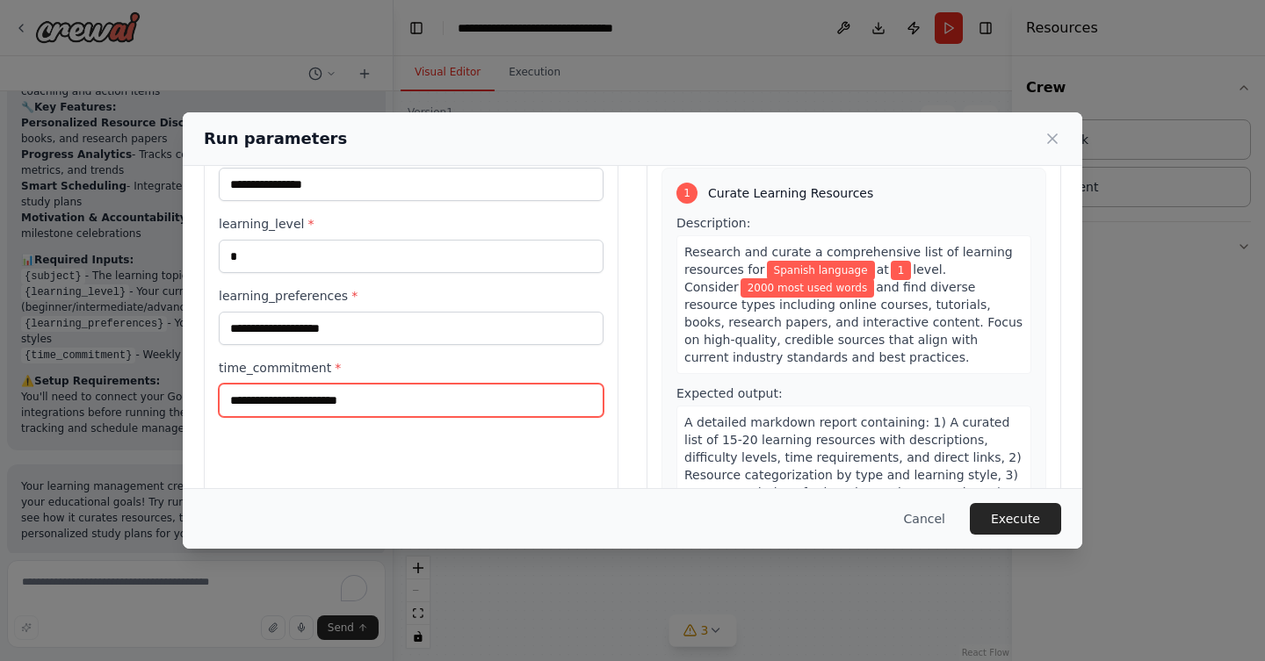
click at [406, 393] on input "time_commitment *" at bounding box center [411, 400] width 385 height 33
type input "**********"
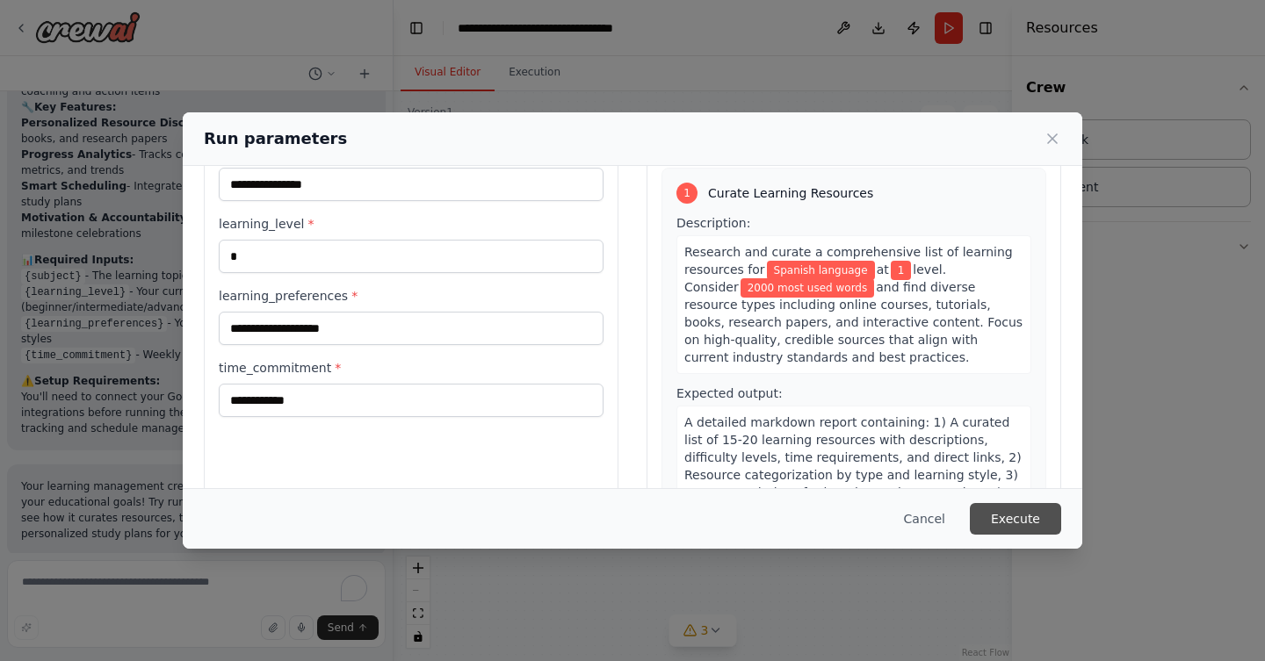
click at [999, 528] on button "Execute" at bounding box center [1015, 519] width 91 height 32
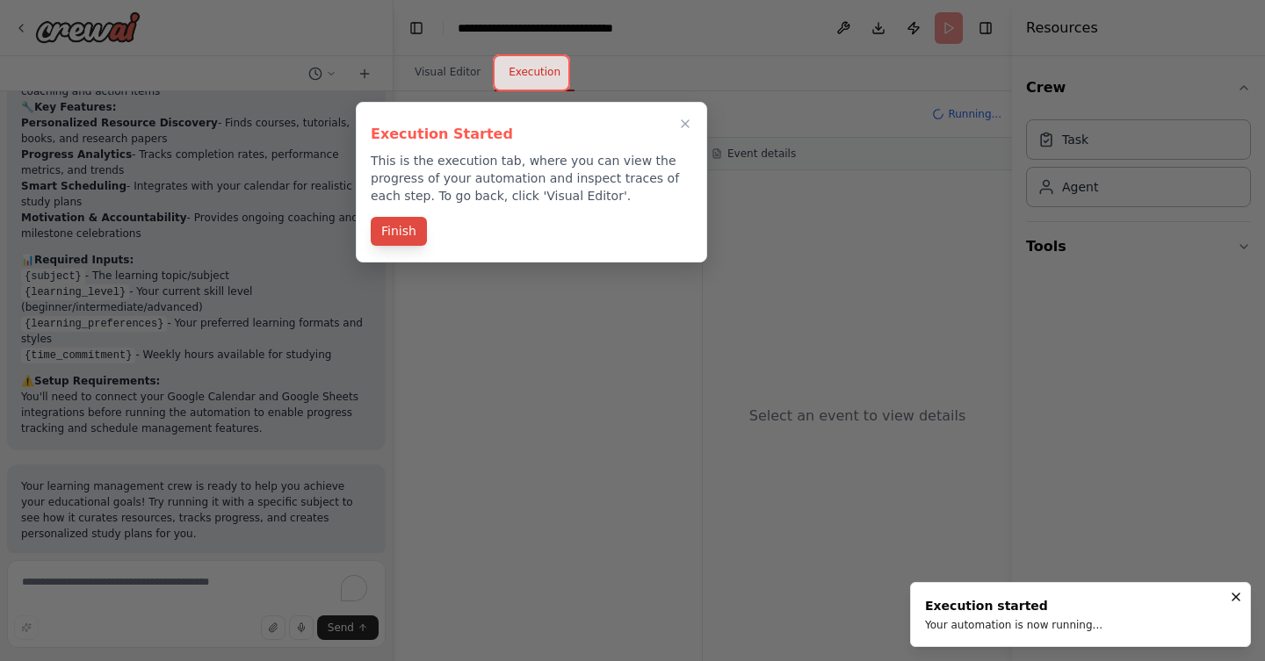
click at [401, 237] on button "Finish" at bounding box center [399, 231] width 56 height 29
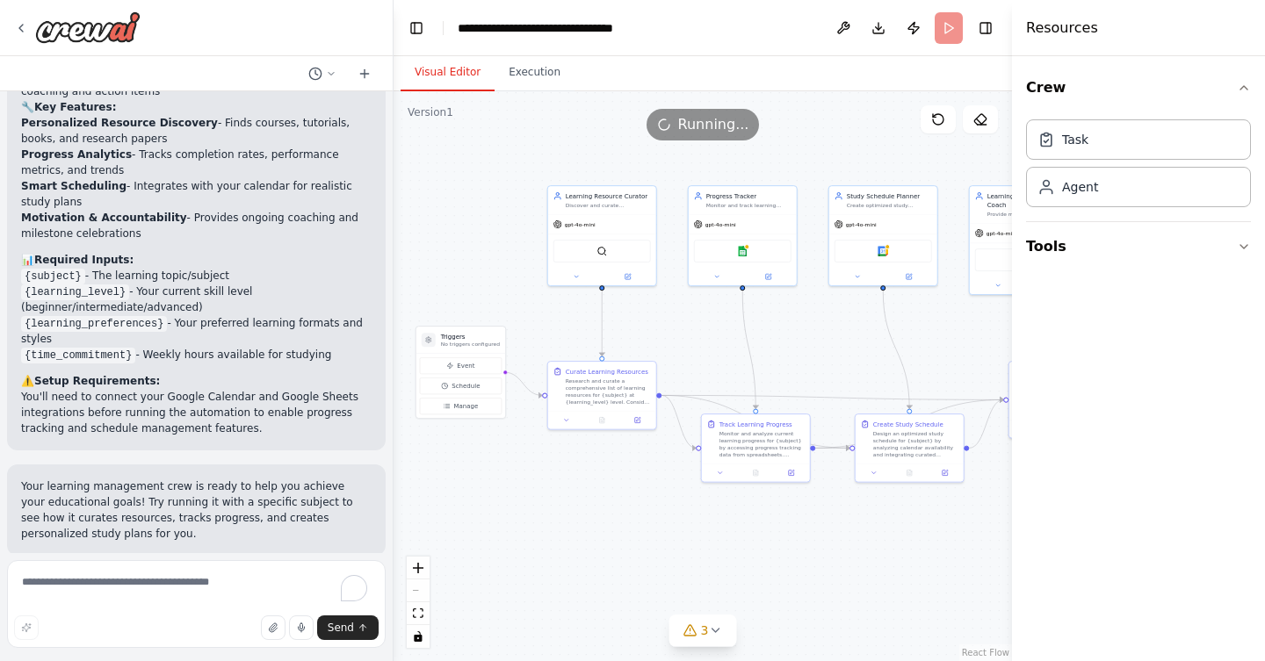
click at [458, 78] on button "Visual Editor" at bounding box center [447, 72] width 94 height 37
click at [1177, 142] on div "Task" at bounding box center [1138, 139] width 225 height 40
click at [1079, 147] on div "Task" at bounding box center [1075, 139] width 26 height 18
click at [1089, 200] on div "Agent" at bounding box center [1138, 186] width 225 height 40
click at [1095, 150] on div "Task" at bounding box center [1138, 139] width 225 height 40
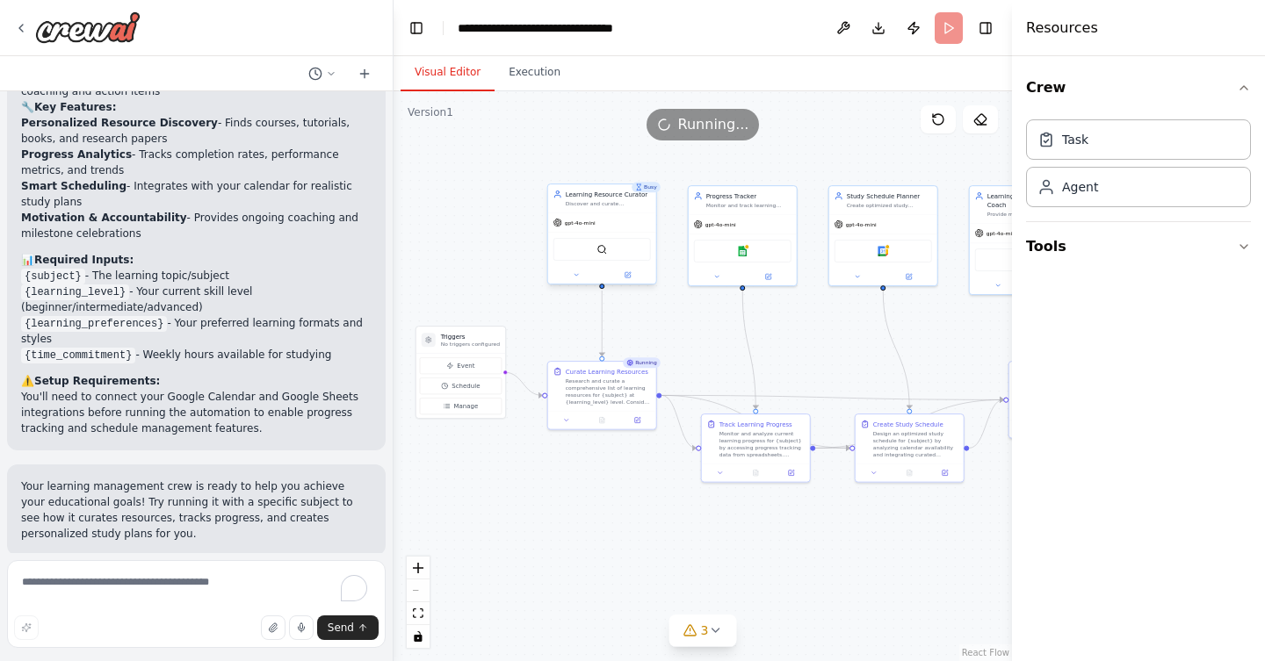
click at [642, 230] on div "gpt-4o-mini" at bounding box center [602, 222] width 108 height 19
click at [623, 411] on div at bounding box center [602, 418] width 108 height 18
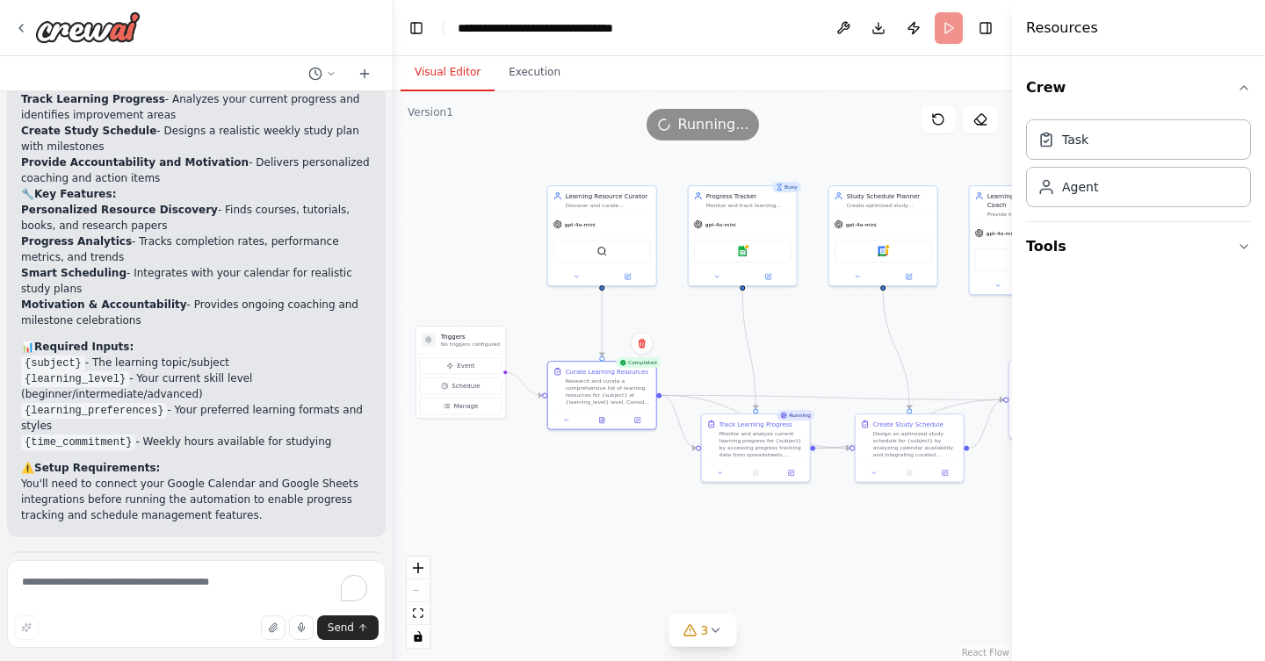
scroll to position [1468, 0]
